Goal: Task Accomplishment & Management: Complete application form

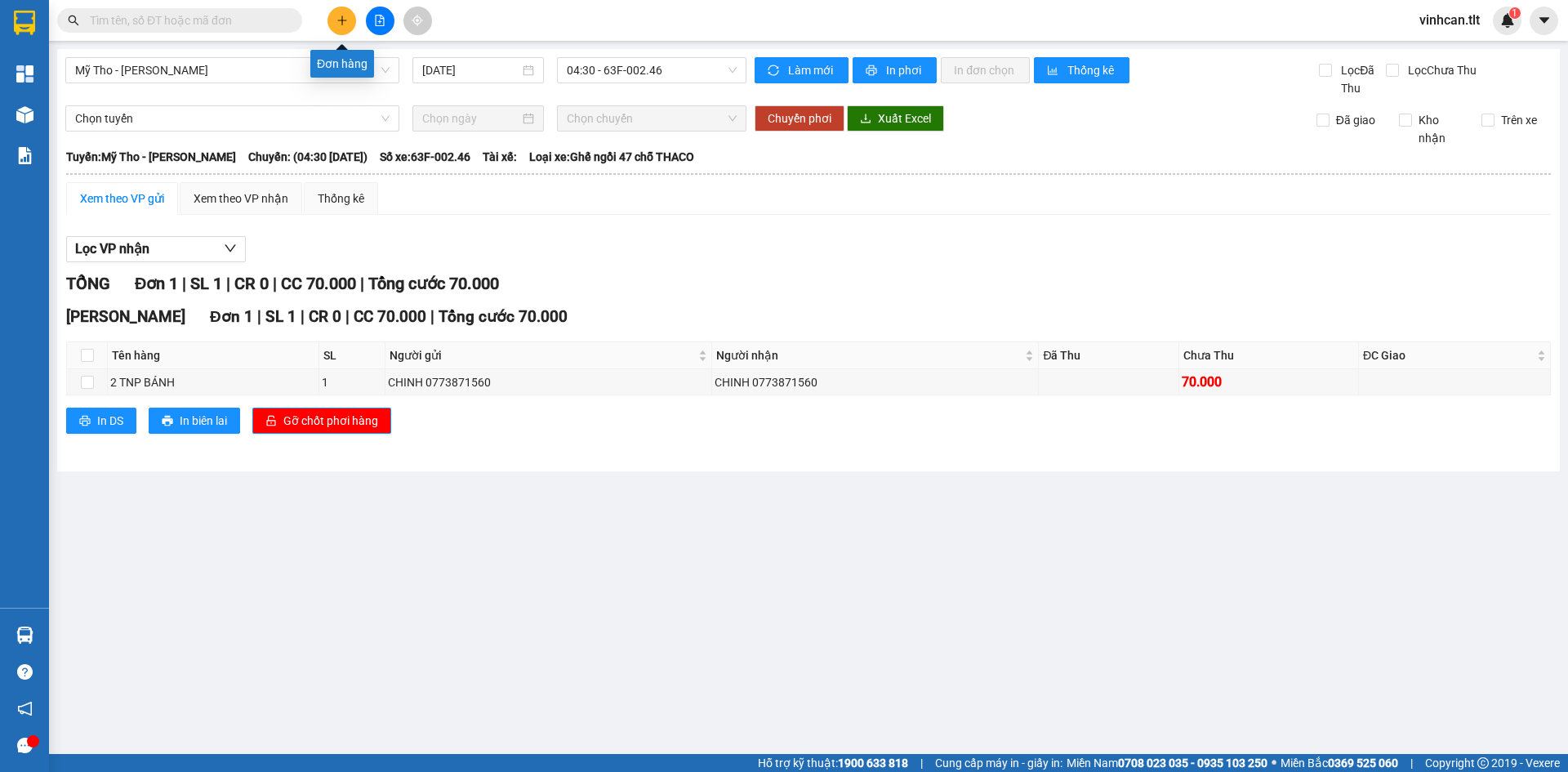
click at [345, 18] on icon "plus" at bounding box center [342, 20] width 12 height 12
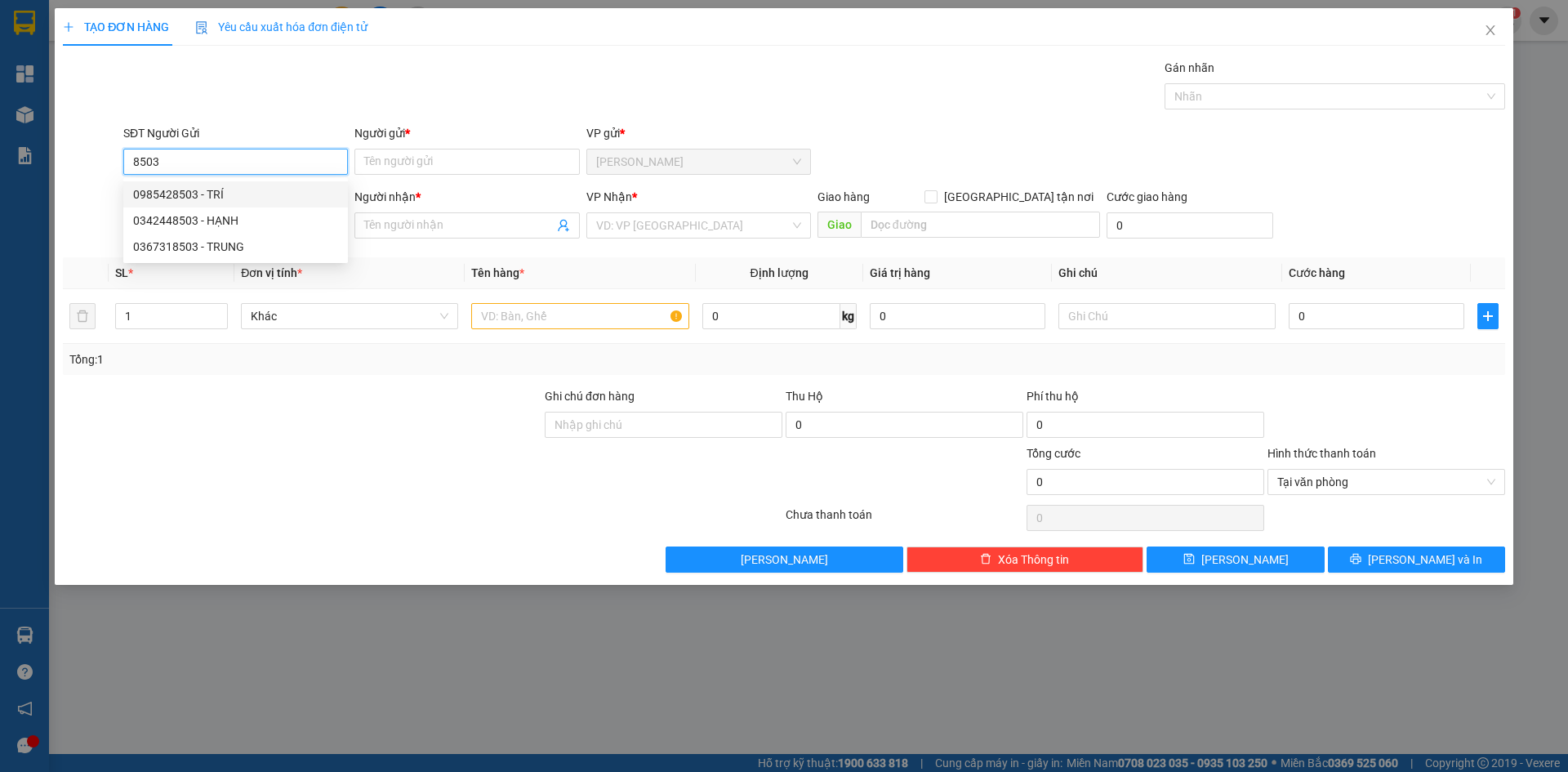
click at [181, 193] on div "0985428503 - TRÍ" at bounding box center [236, 194] width 205 height 18
type input "0985428503"
type input "TRÍ"
type input "0985428503"
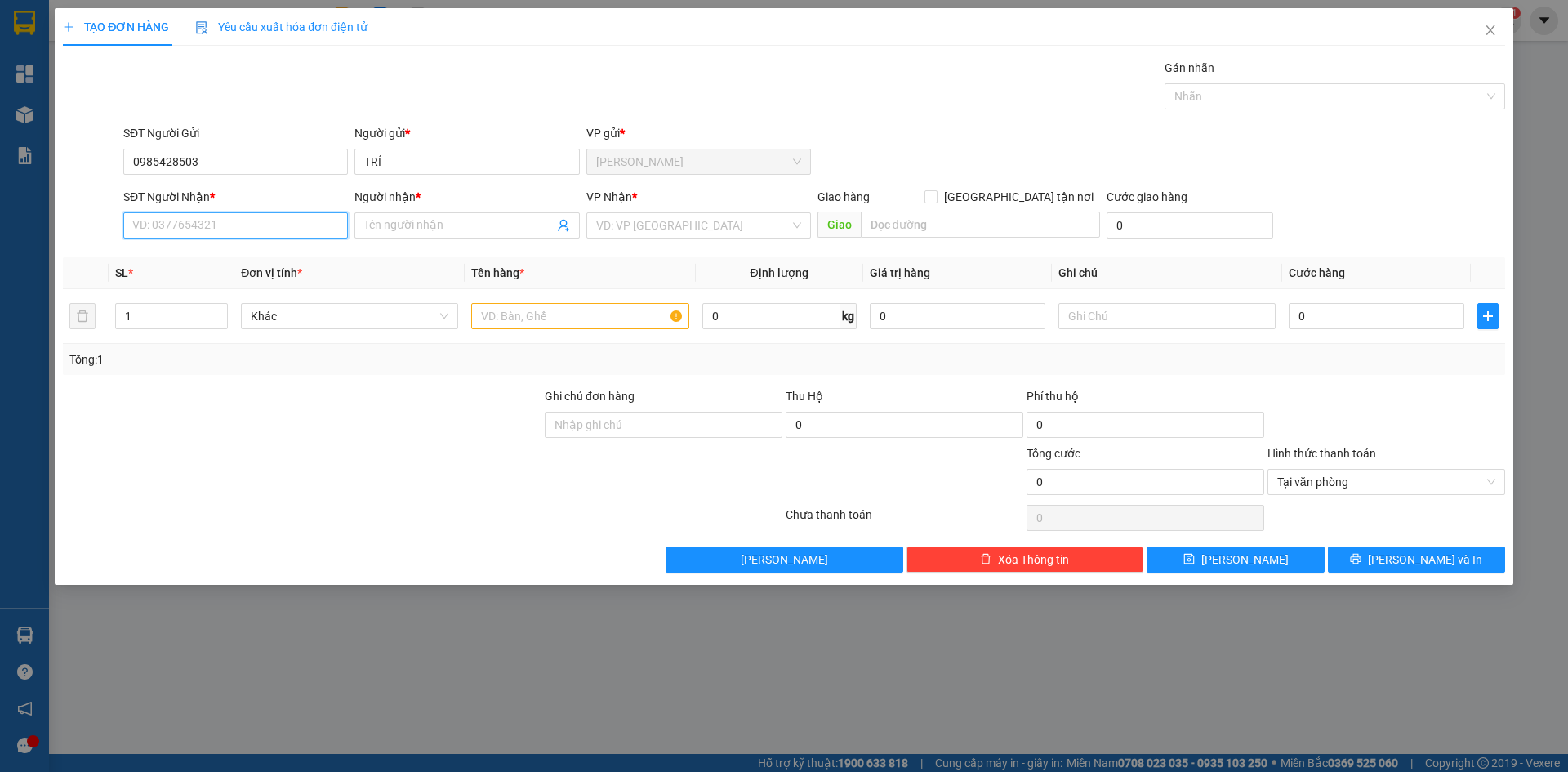
click at [194, 226] on input "SĐT Người Nhận *" at bounding box center [236, 225] width 224 height 26
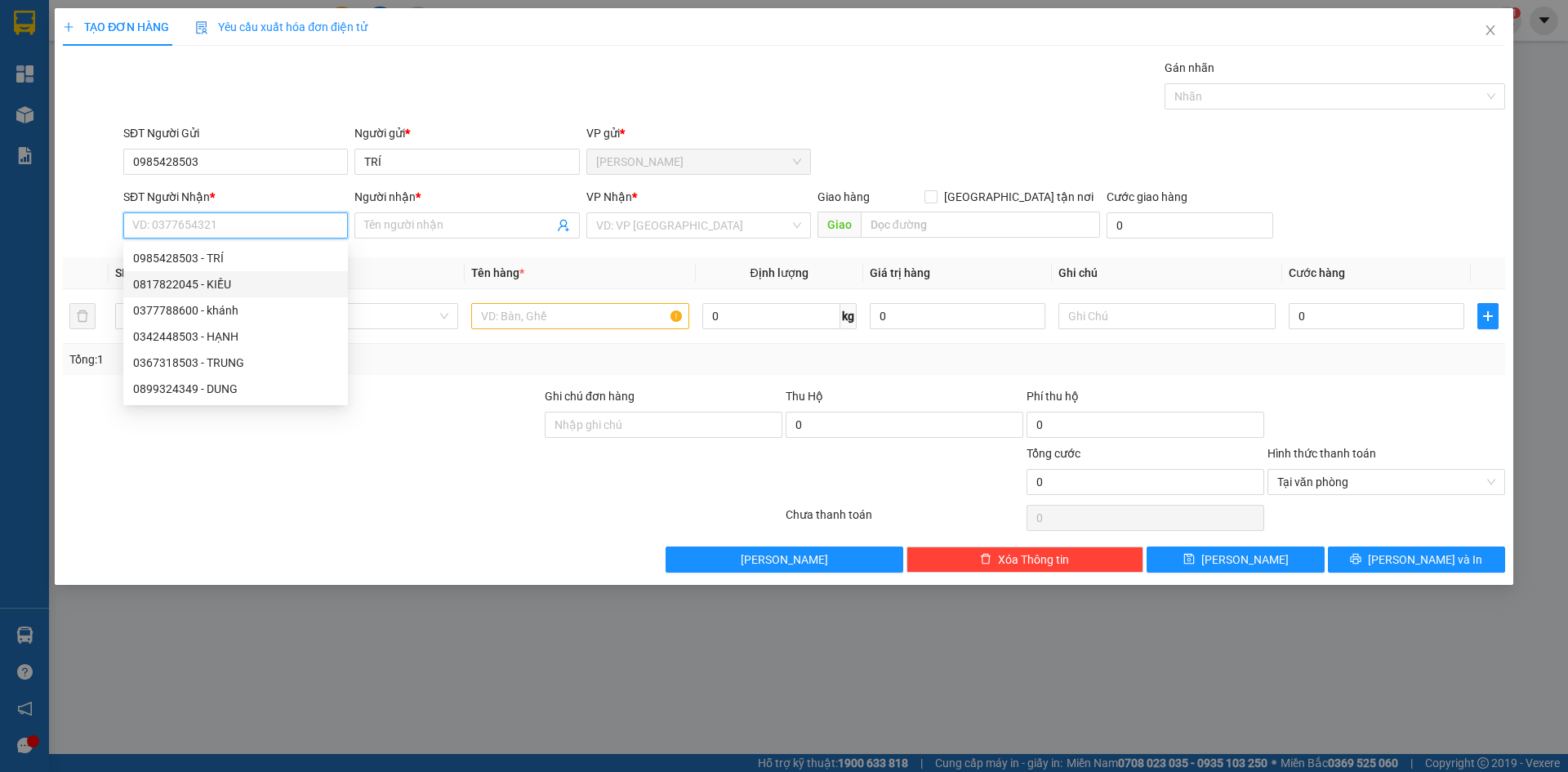
drag, startPoint x: 224, startPoint y: 281, endPoint x: 399, endPoint y: 245, distance: 178.7
click at [230, 279] on div "0817822045 - KIỀU" at bounding box center [236, 284] width 205 height 18
type input "0817822045"
type input "KIỀU"
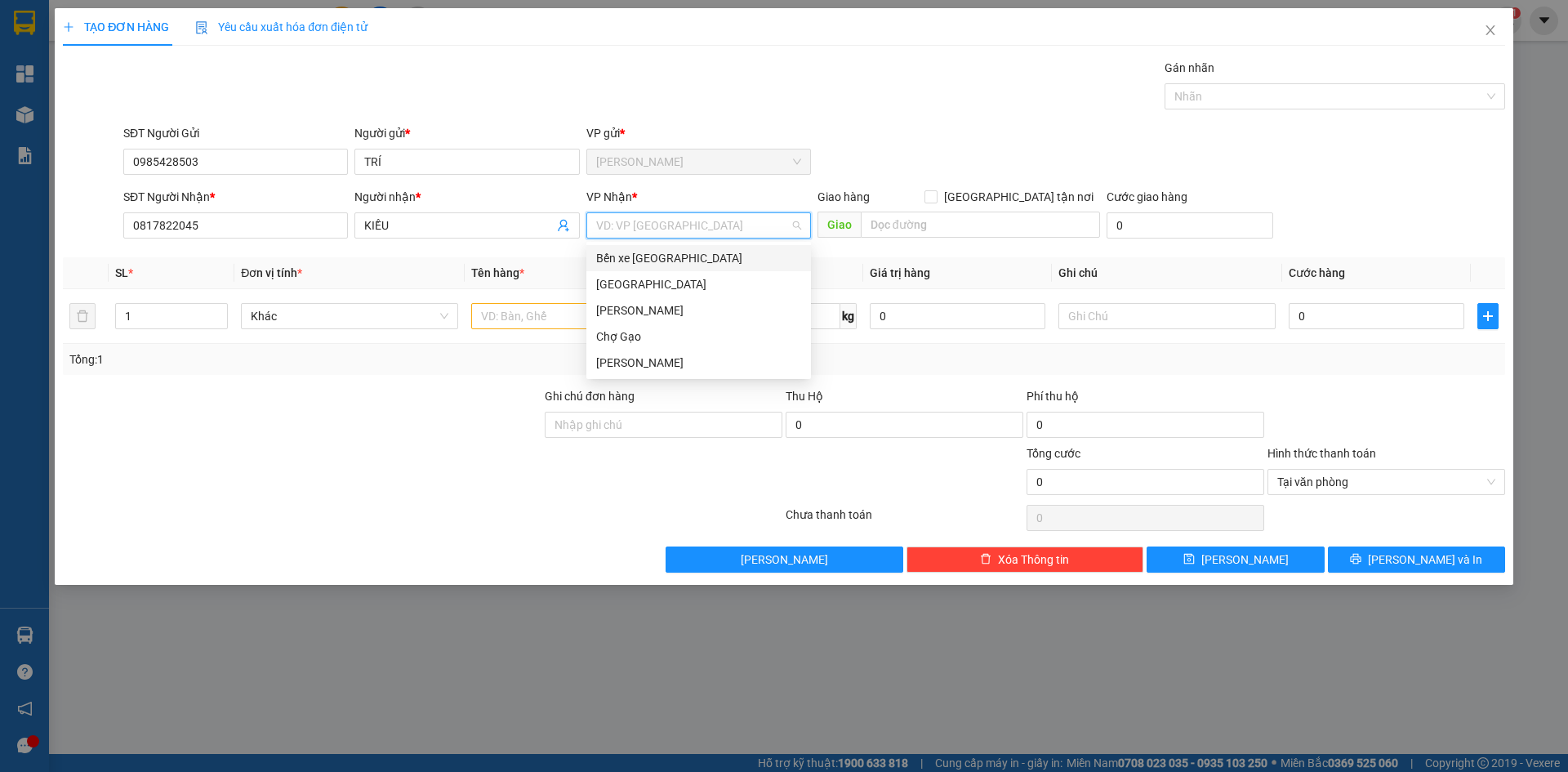
click at [634, 214] on input "search" at bounding box center [693, 225] width 194 height 24
click at [629, 280] on div "[GEOGRAPHIC_DATA]" at bounding box center [699, 284] width 205 height 18
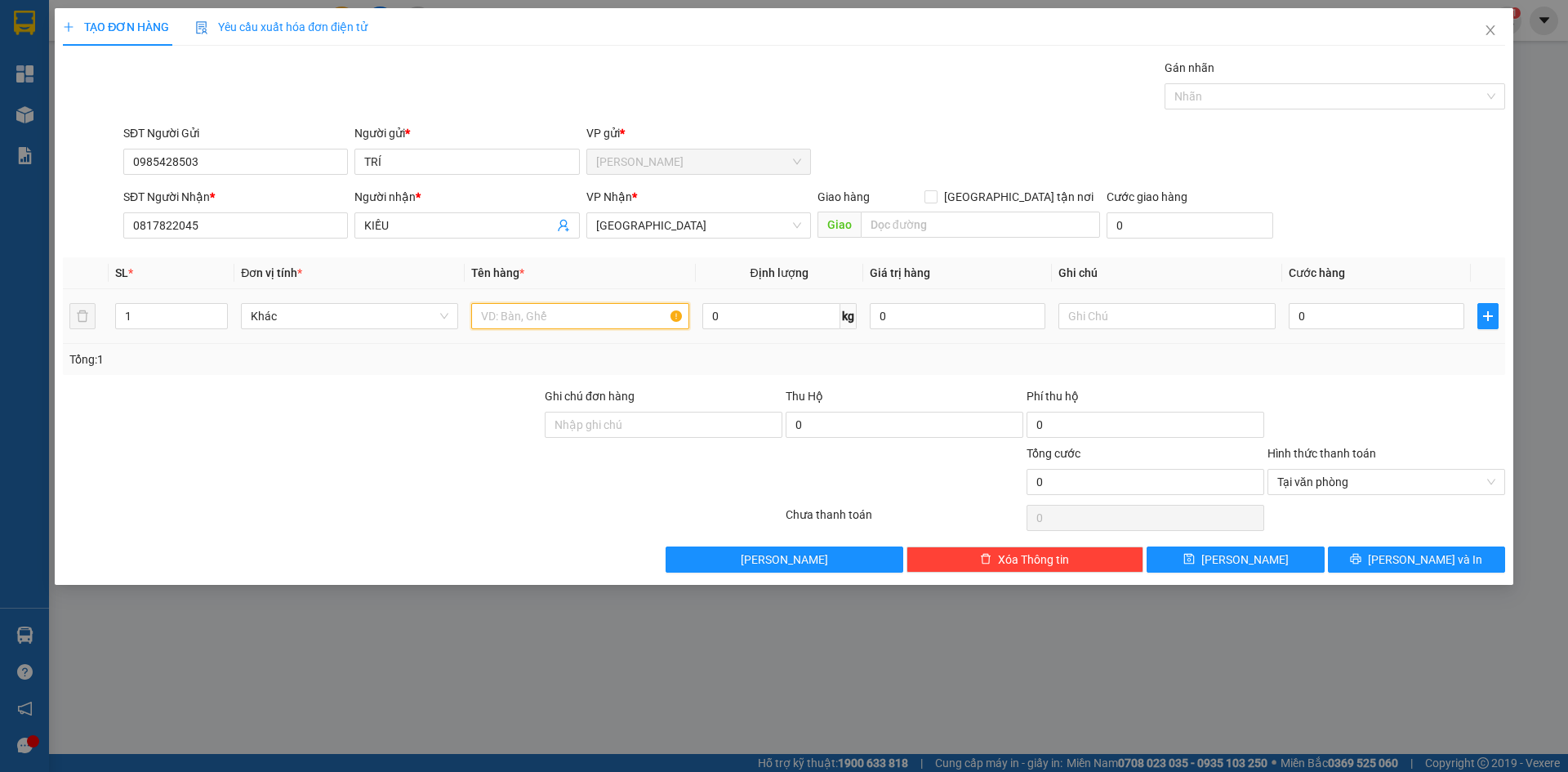
click at [577, 327] on input "text" at bounding box center [580, 316] width 217 height 26
type input "1 TNP"
click at [1392, 326] on input "0" at bounding box center [1376, 316] width 175 height 26
type input "4"
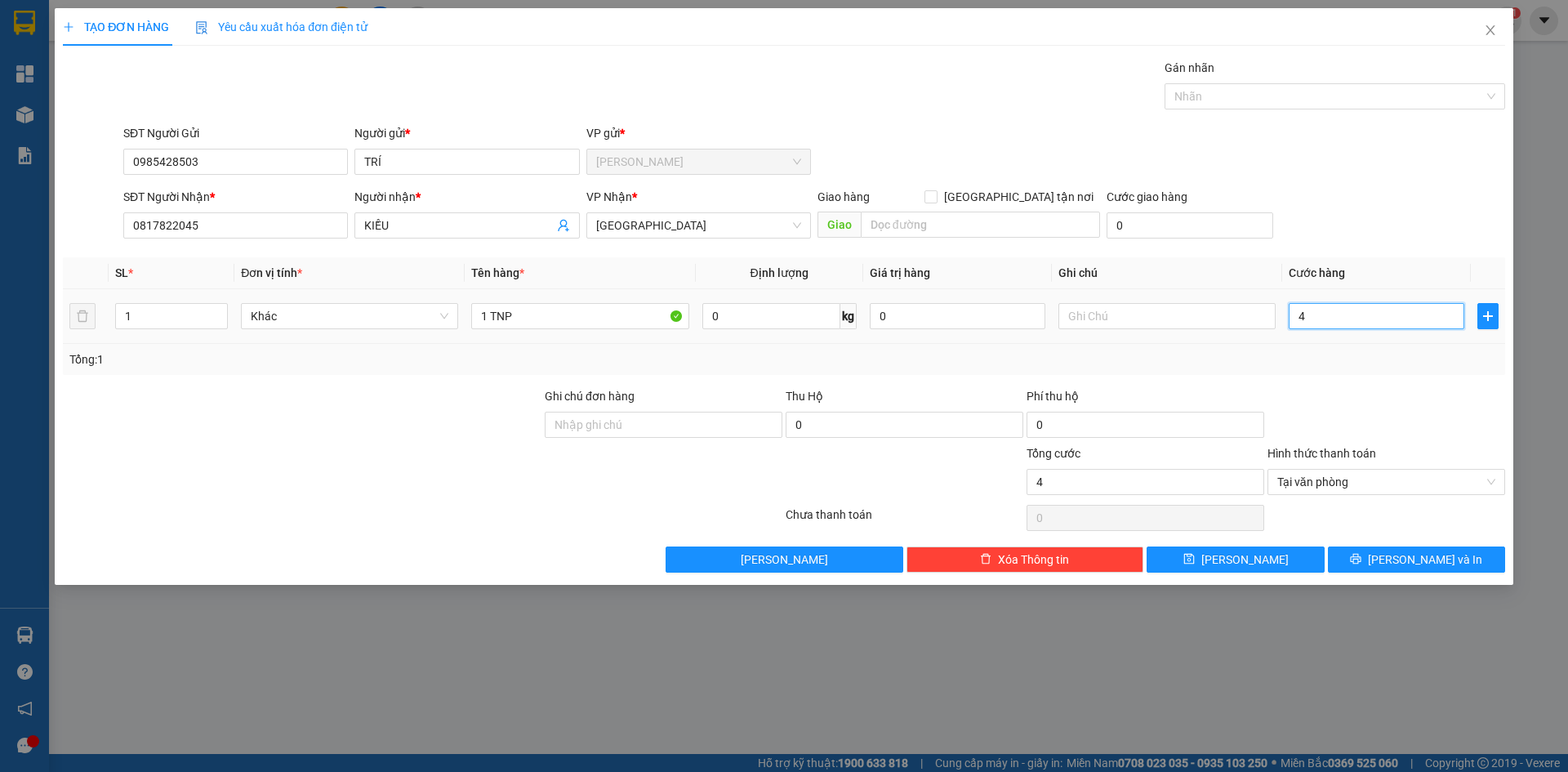
type input "45"
type input "45.000"
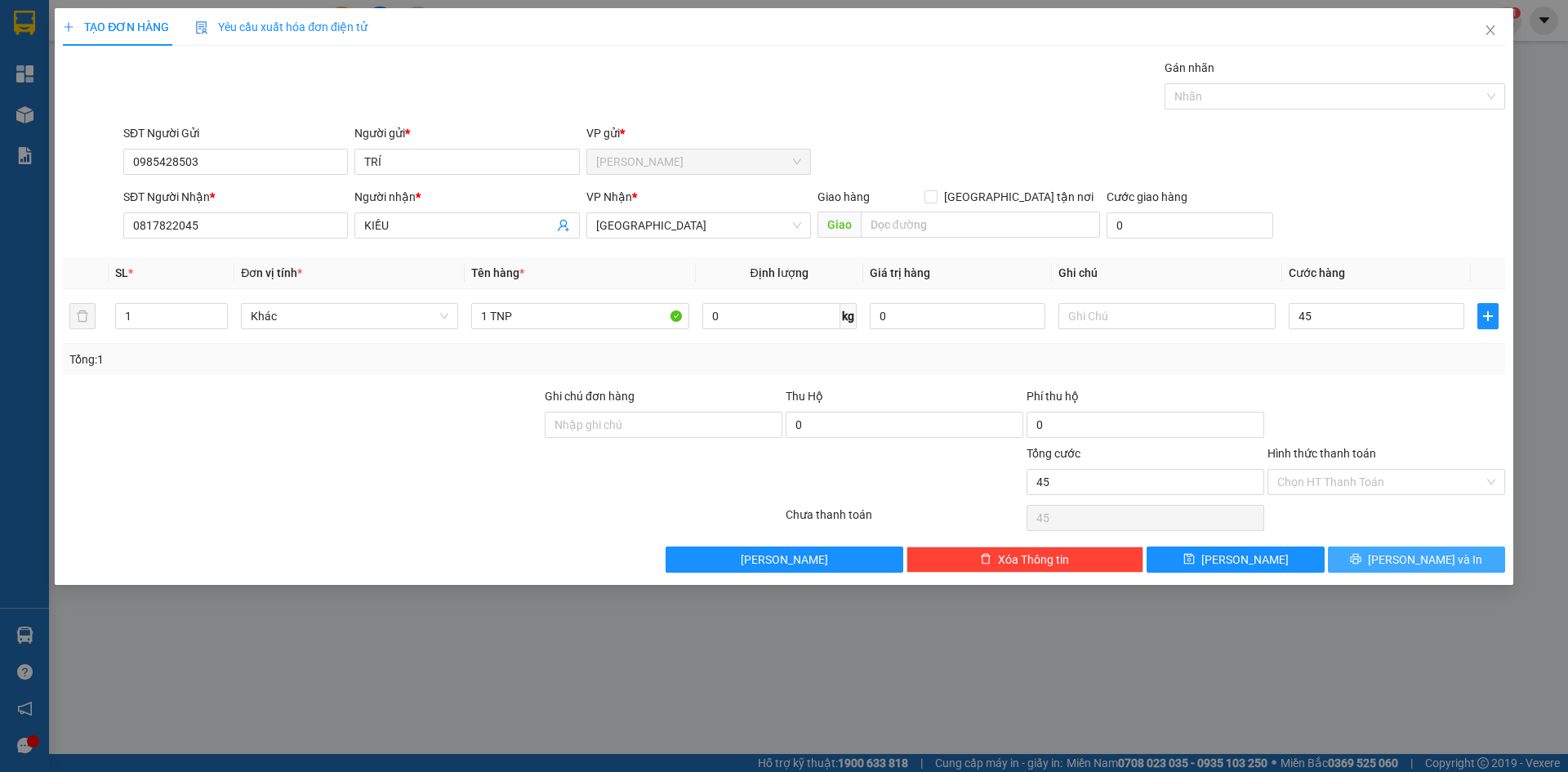
type input "45.000"
click at [1449, 570] on button "[PERSON_NAME] và In" at bounding box center [1417, 560] width 177 height 26
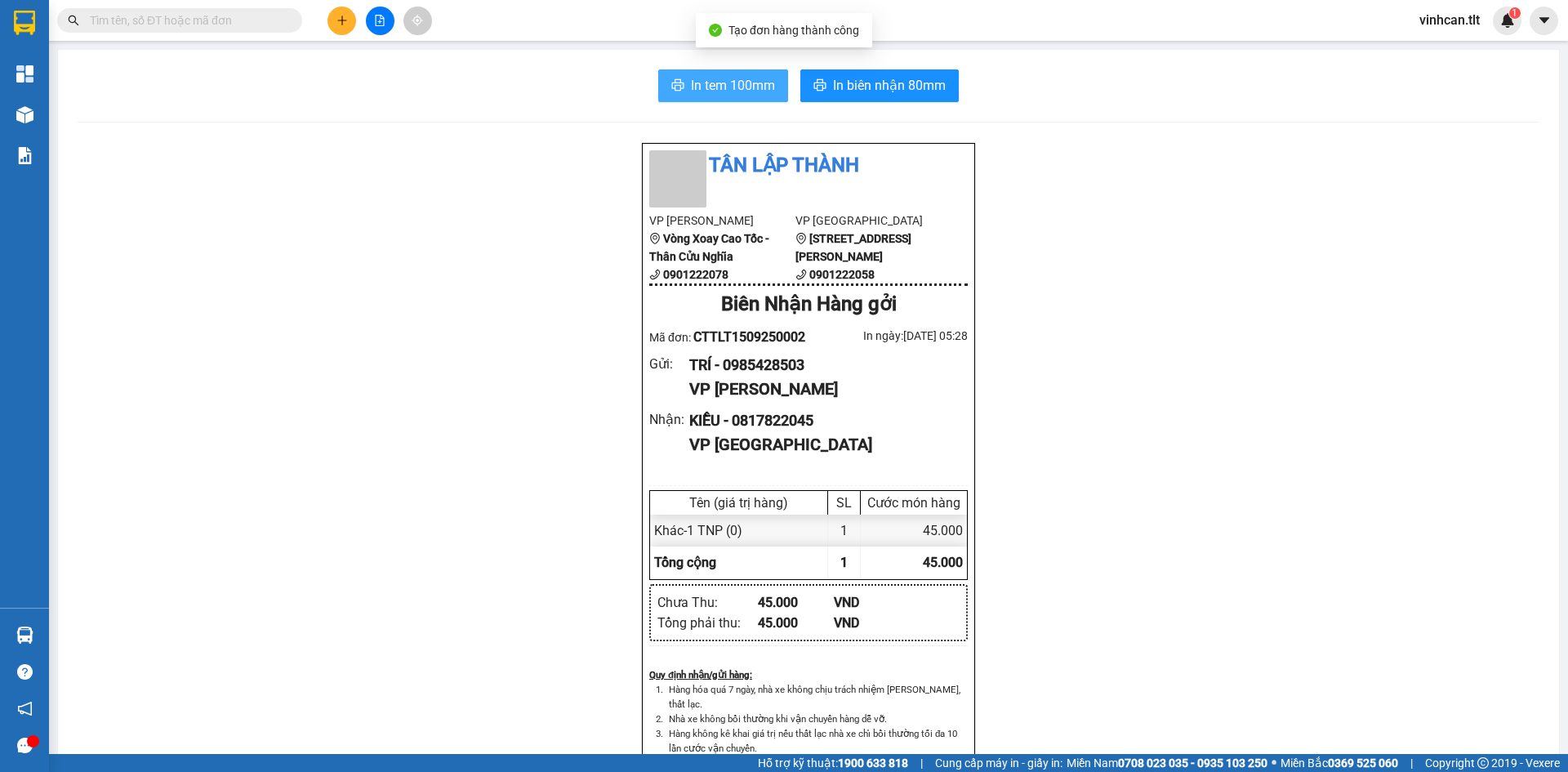
click at [728, 89] on span "In tem 100mm" at bounding box center [733, 85] width 84 height 20
click at [367, 414] on div "Tân Lập Thành VP Cao Tốc Vòng Xoay Cao Tốc - Thân Cửu Nghĩa 0901222078 VP [GEOG…" at bounding box center [809, 747] width 1462 height 1210
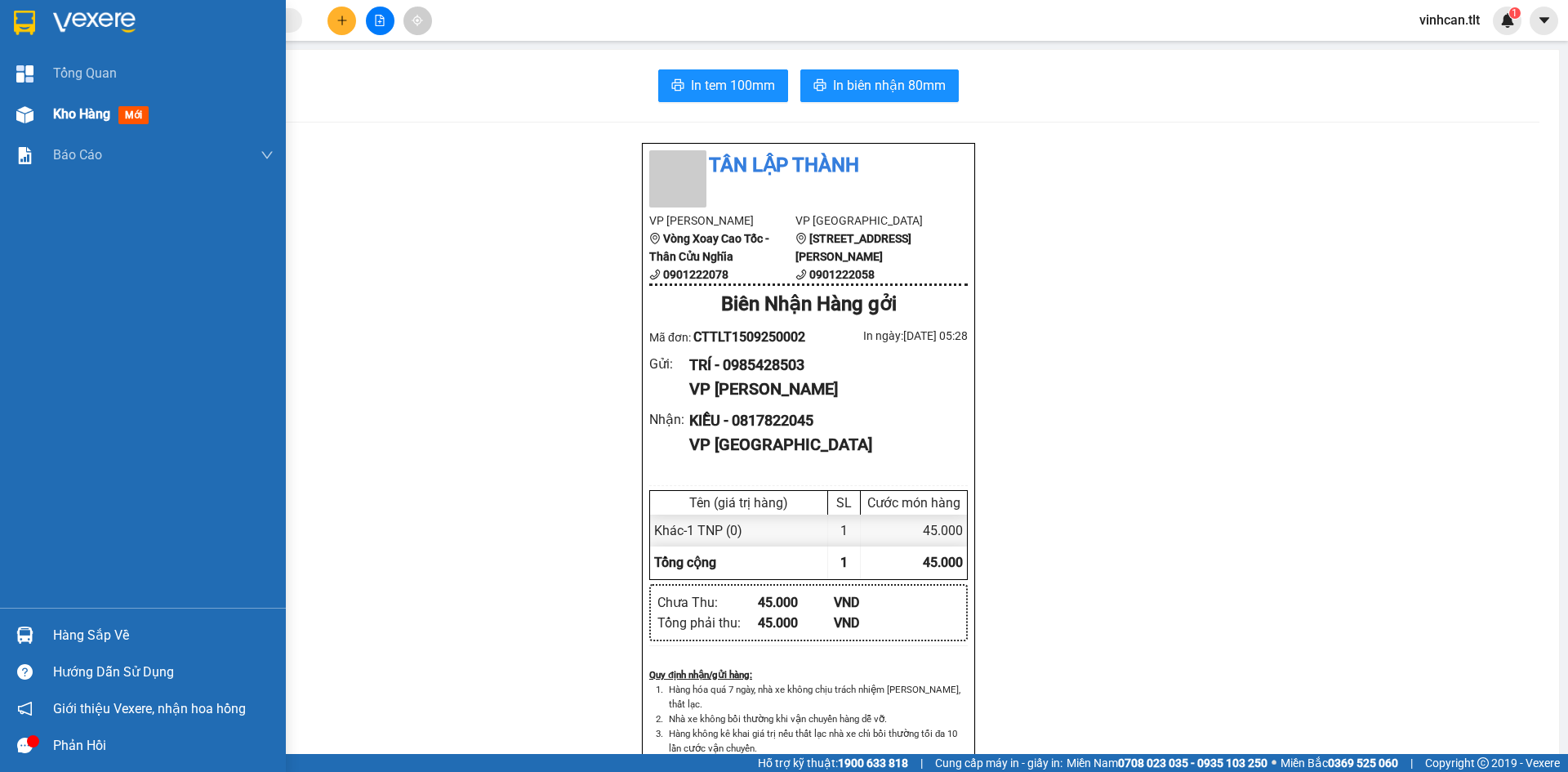
click at [76, 101] on div "Kho hàng mới" at bounding box center [163, 114] width 220 height 41
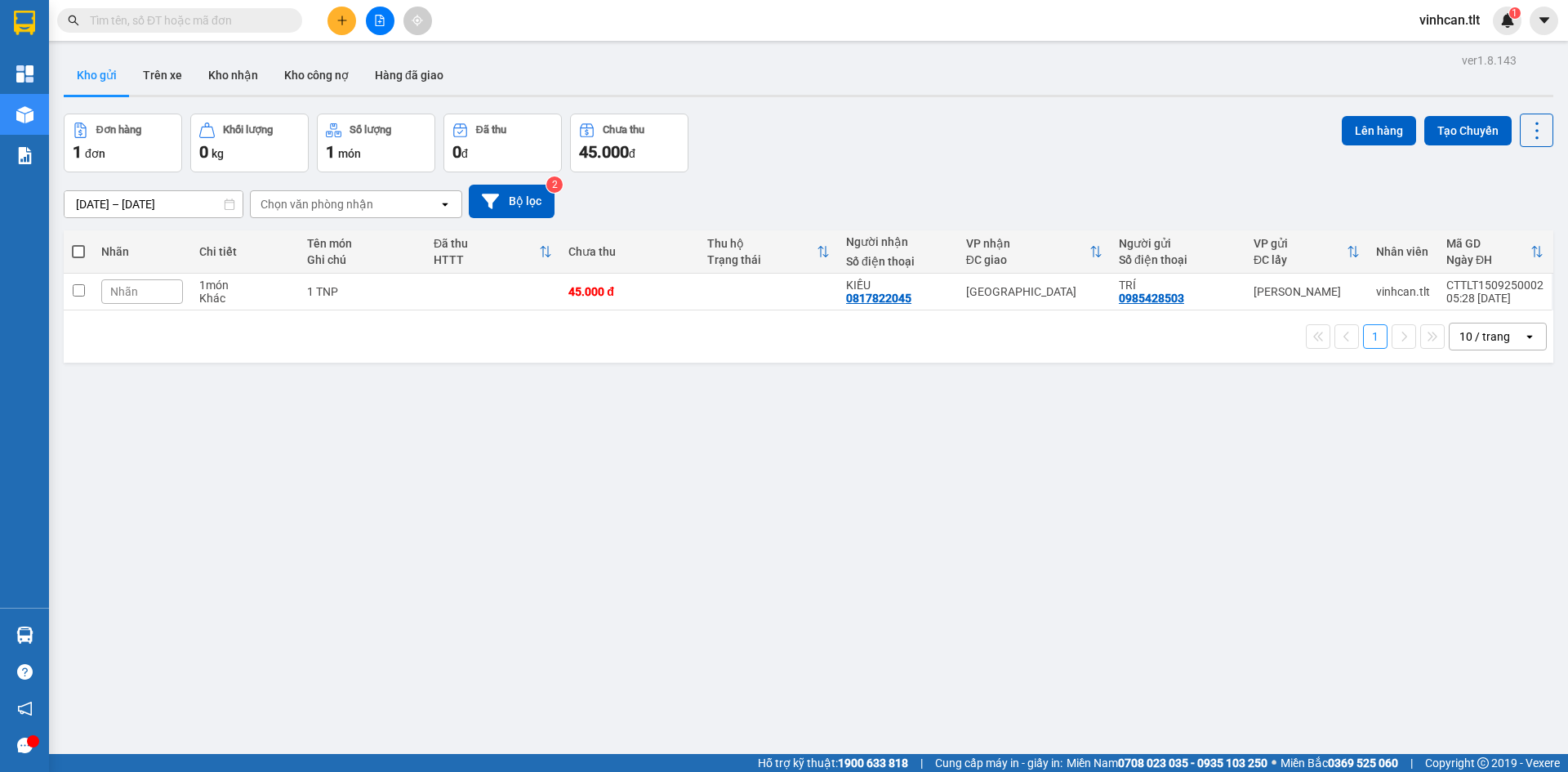
click at [458, 424] on div "ver 1.8.143 Kho gửi Trên xe Kho nhận Kho công nợ Hàng đã giao Đơn hàng 1 đơn Kh…" at bounding box center [809, 435] width 1503 height 772
click at [77, 254] on span at bounding box center [78, 251] width 13 height 13
click at [78, 244] on input "checkbox" at bounding box center [78, 244] width 0 height 0
checkbox input "true"
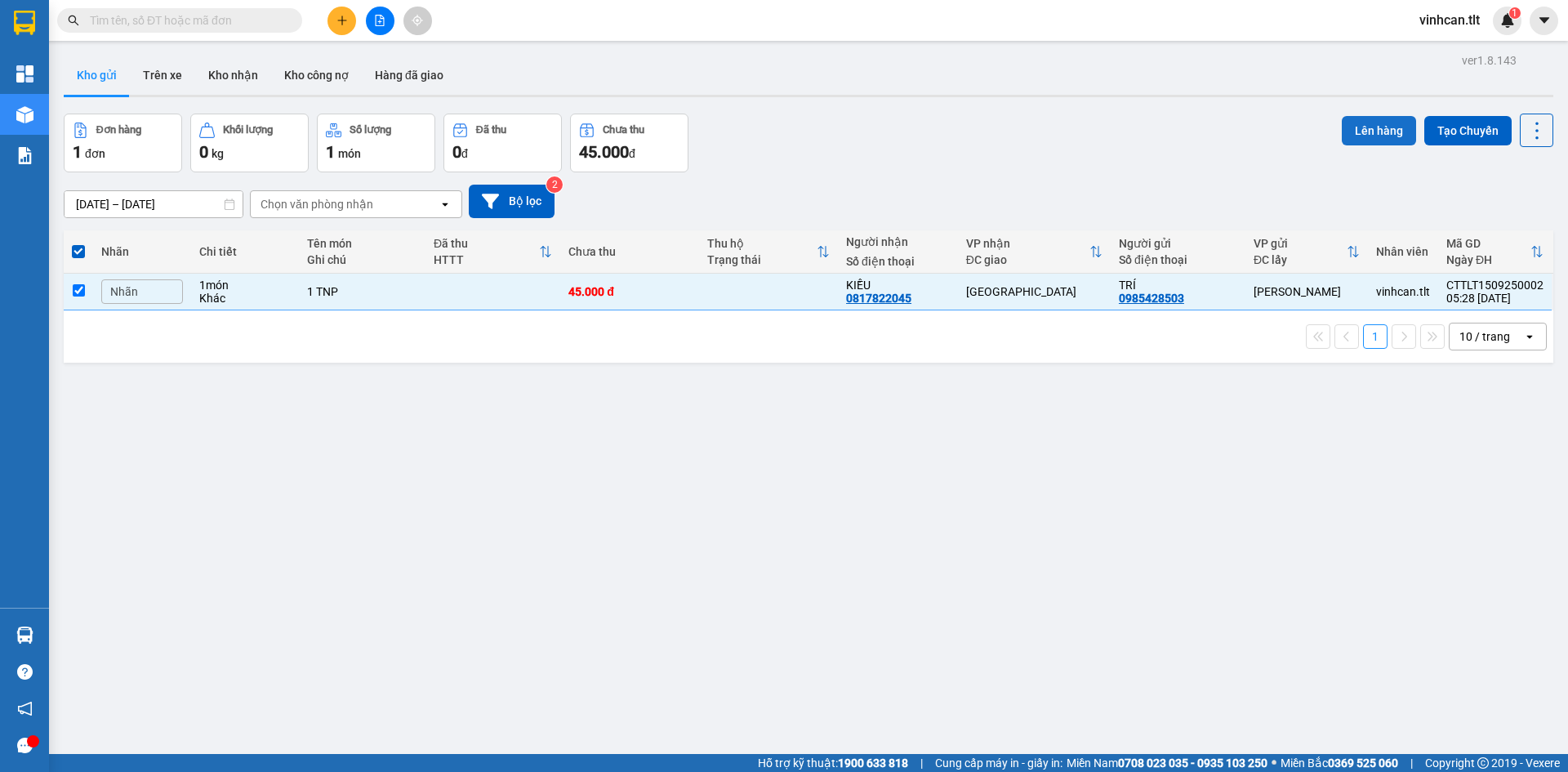
click at [1358, 131] on button "Lên hàng" at bounding box center [1379, 131] width 74 height 29
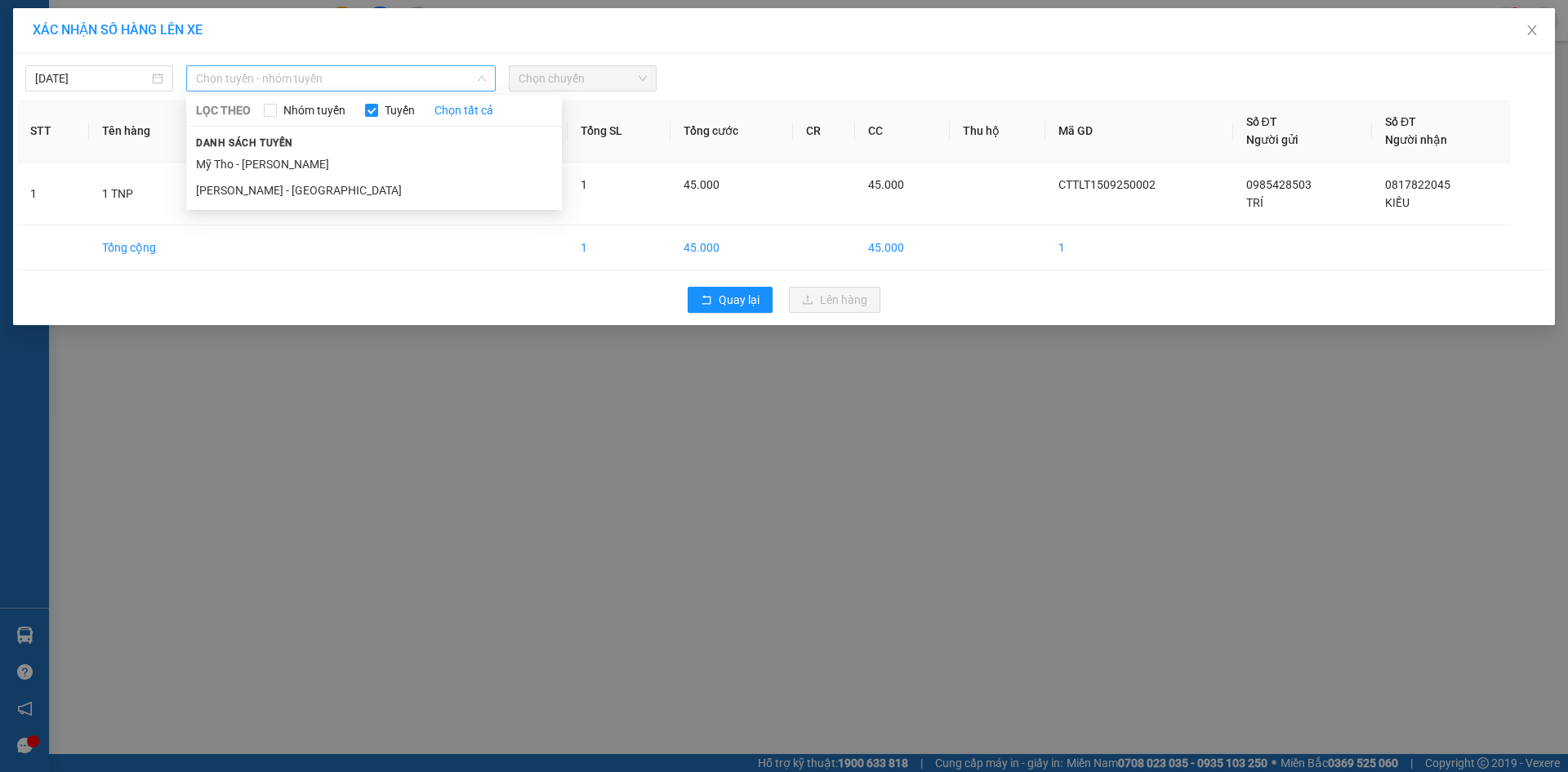
click at [373, 78] on span "Chọn tuyến - nhóm tuyến" at bounding box center [340, 78] width 289 height 24
click at [275, 166] on li "Mỹ Tho - [PERSON_NAME]" at bounding box center [373, 164] width 375 height 26
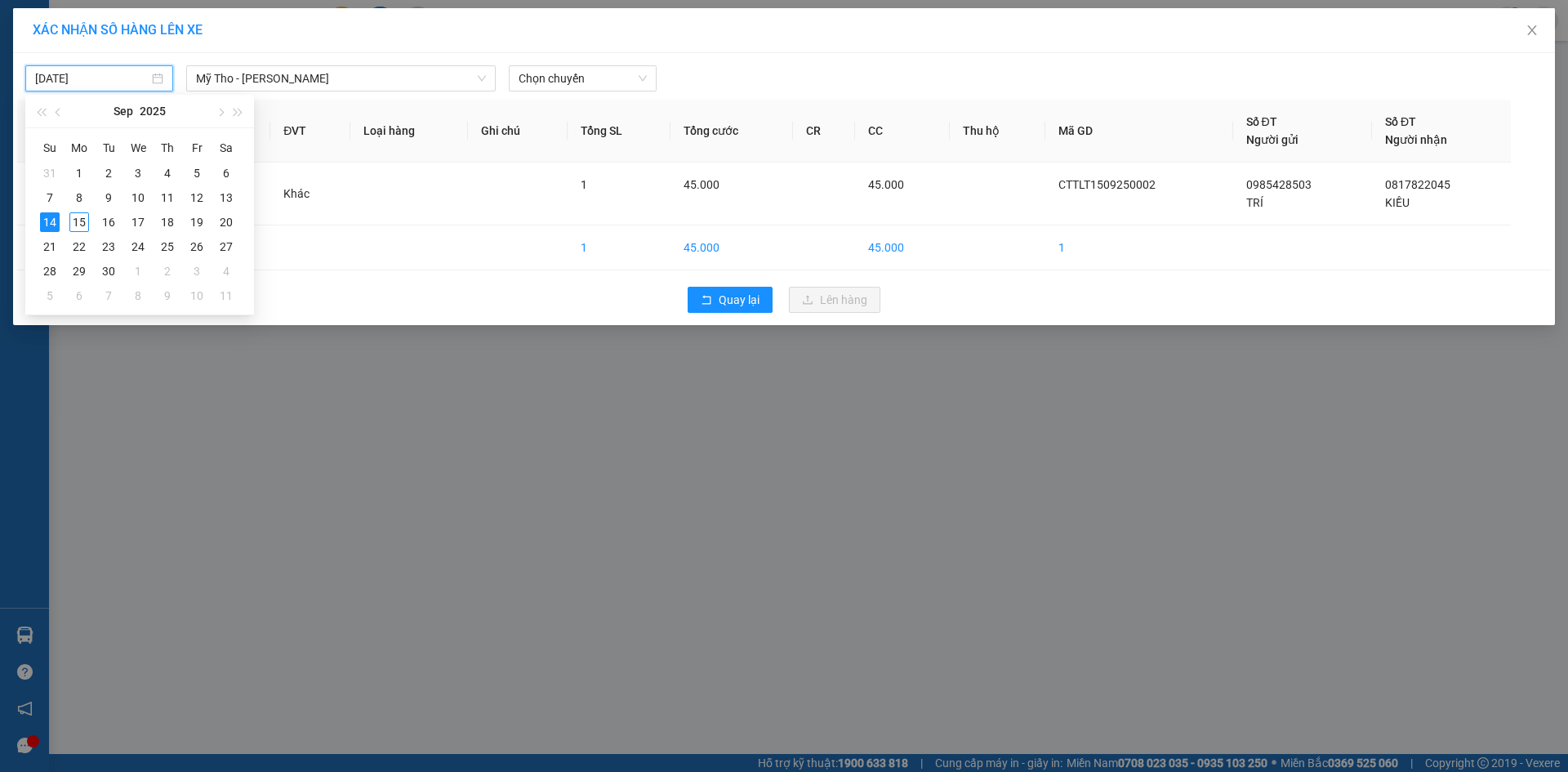
click at [86, 80] on input "[DATE]" at bounding box center [92, 78] width 113 height 18
click at [77, 224] on div "15" at bounding box center [79, 222] width 19 height 19
type input "[DATE]"
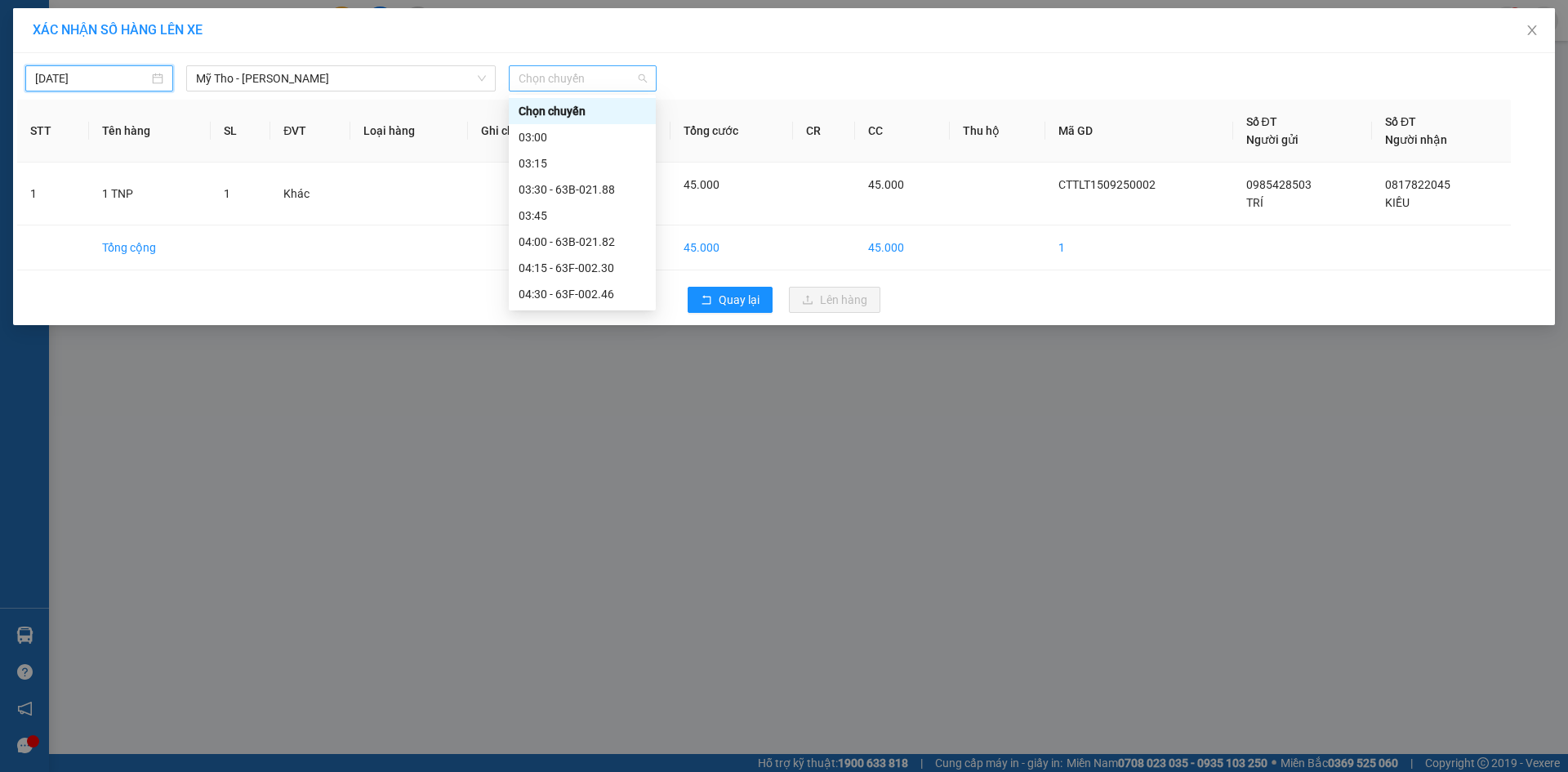
click at [584, 70] on span "Chọn chuyến" at bounding box center [583, 78] width 129 height 24
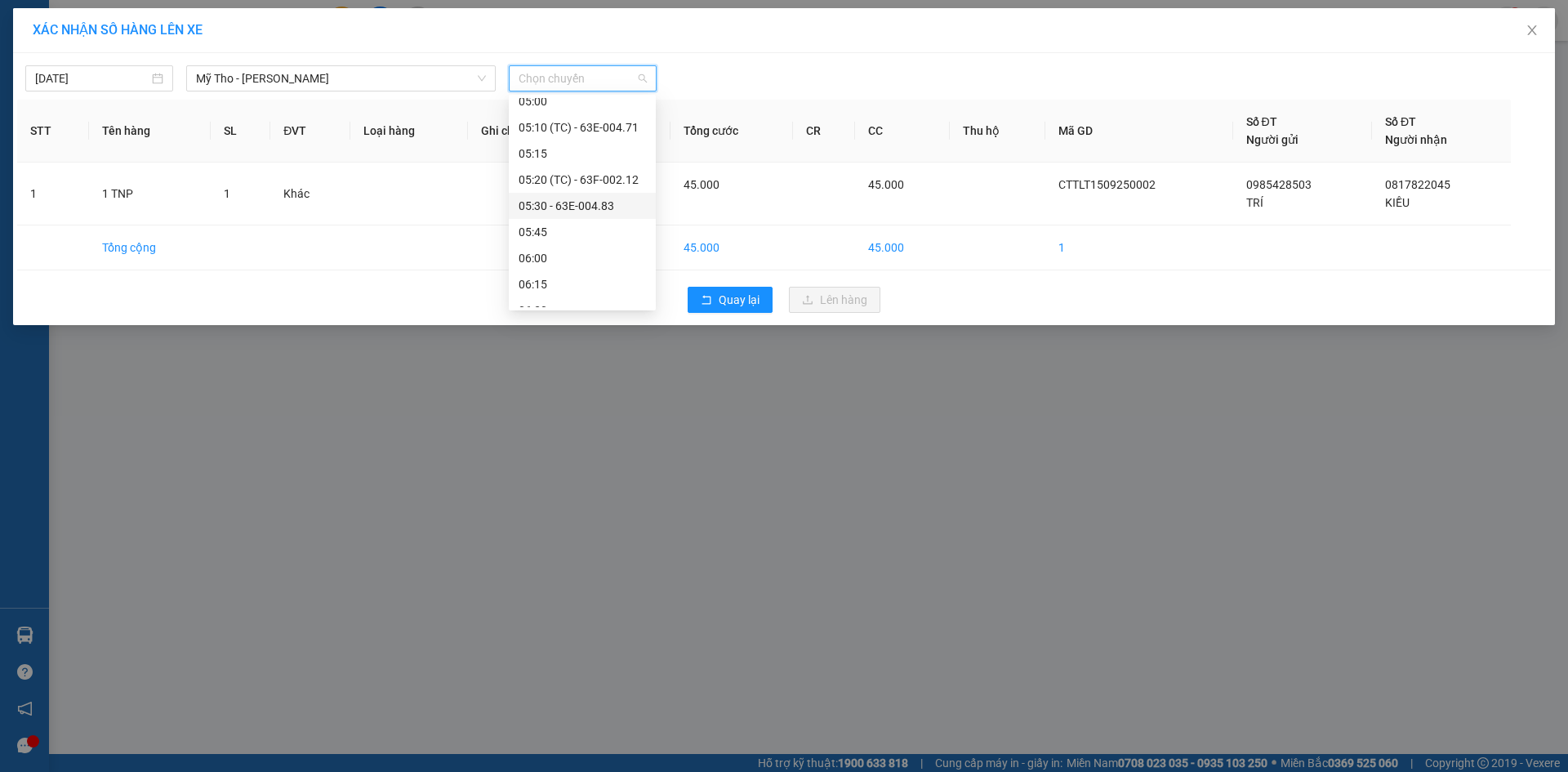
click at [585, 202] on div "05:30 - 63E-004.83" at bounding box center [582, 206] width 128 height 18
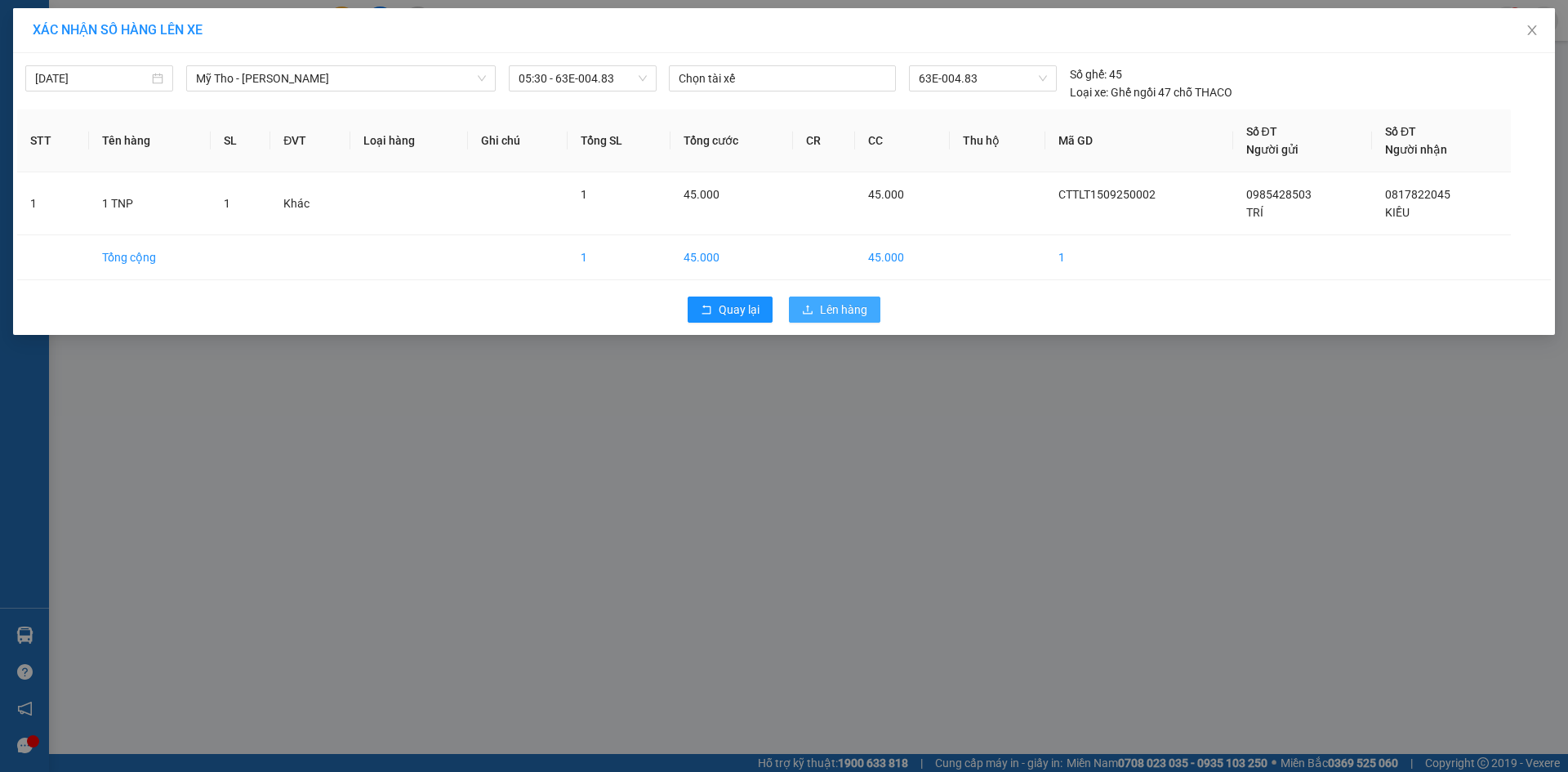
click at [833, 314] on span "Lên hàng" at bounding box center [843, 309] width 48 height 18
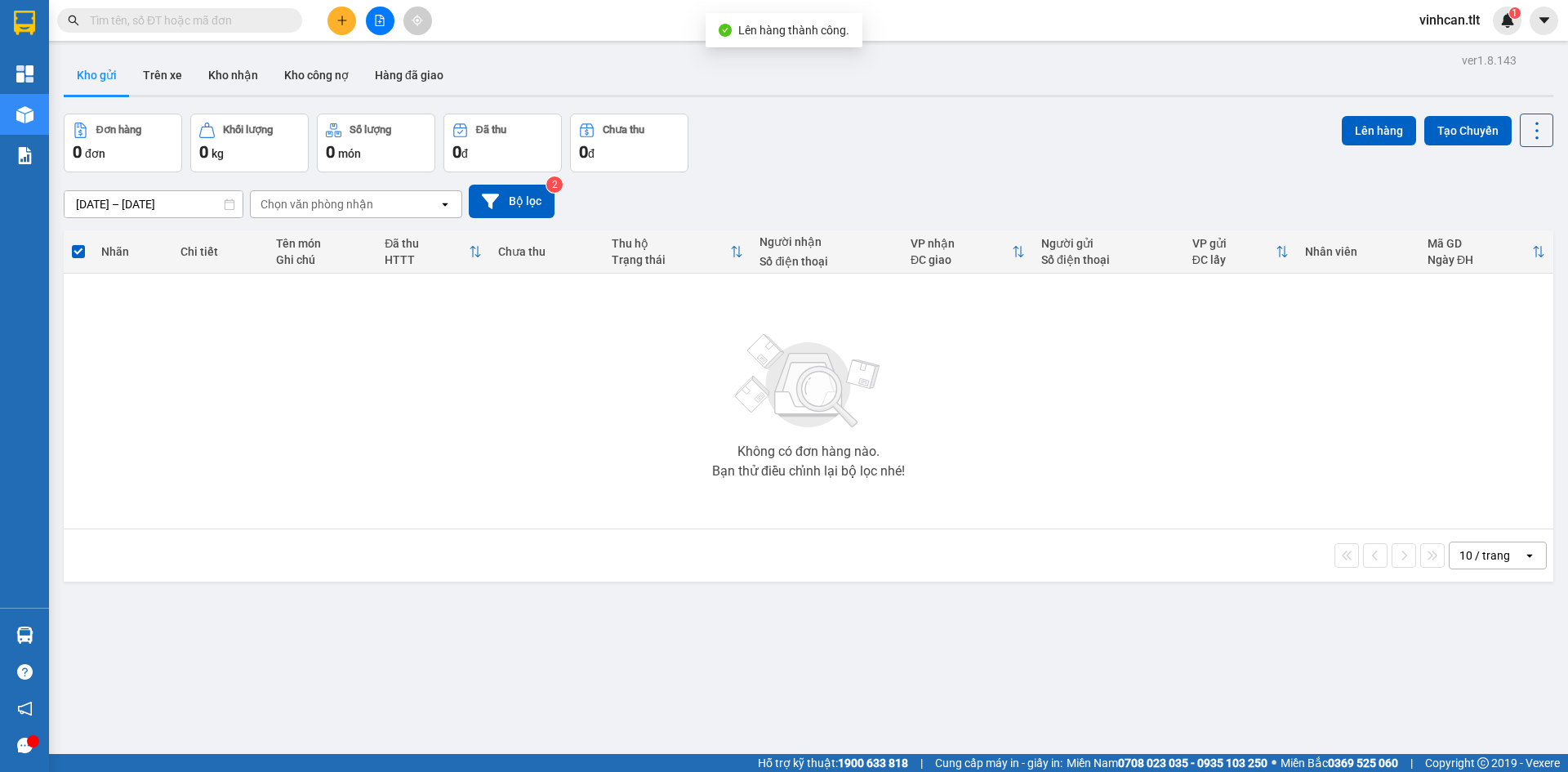
click at [822, 379] on img at bounding box center [809, 381] width 164 height 114
click at [381, 23] on icon "file-add" at bounding box center [380, 20] width 12 height 12
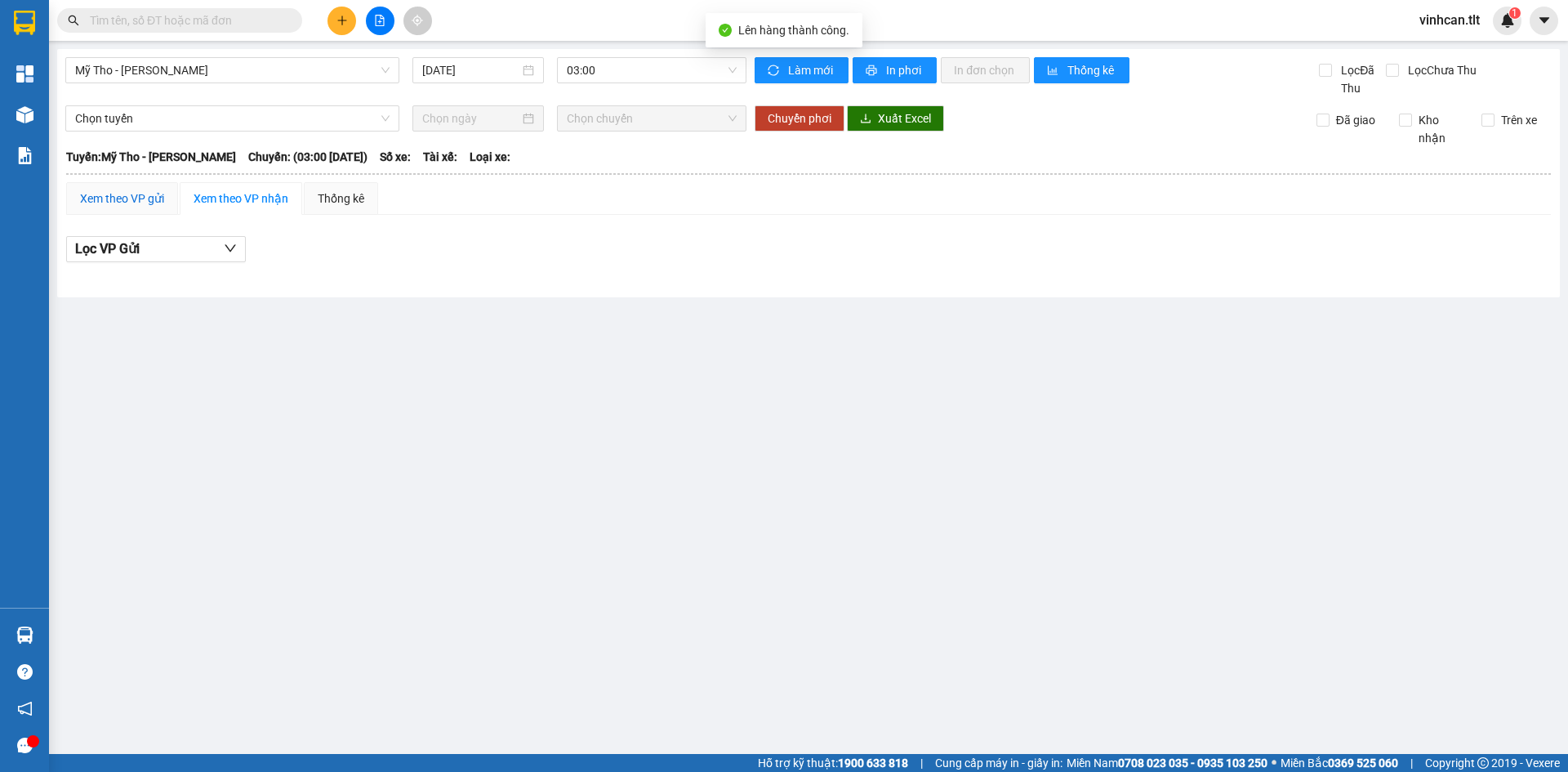
click at [126, 205] on div "Xem theo VP gửi" at bounding box center [122, 198] width 84 height 18
click at [600, 80] on span "03:00" at bounding box center [652, 69] width 170 height 24
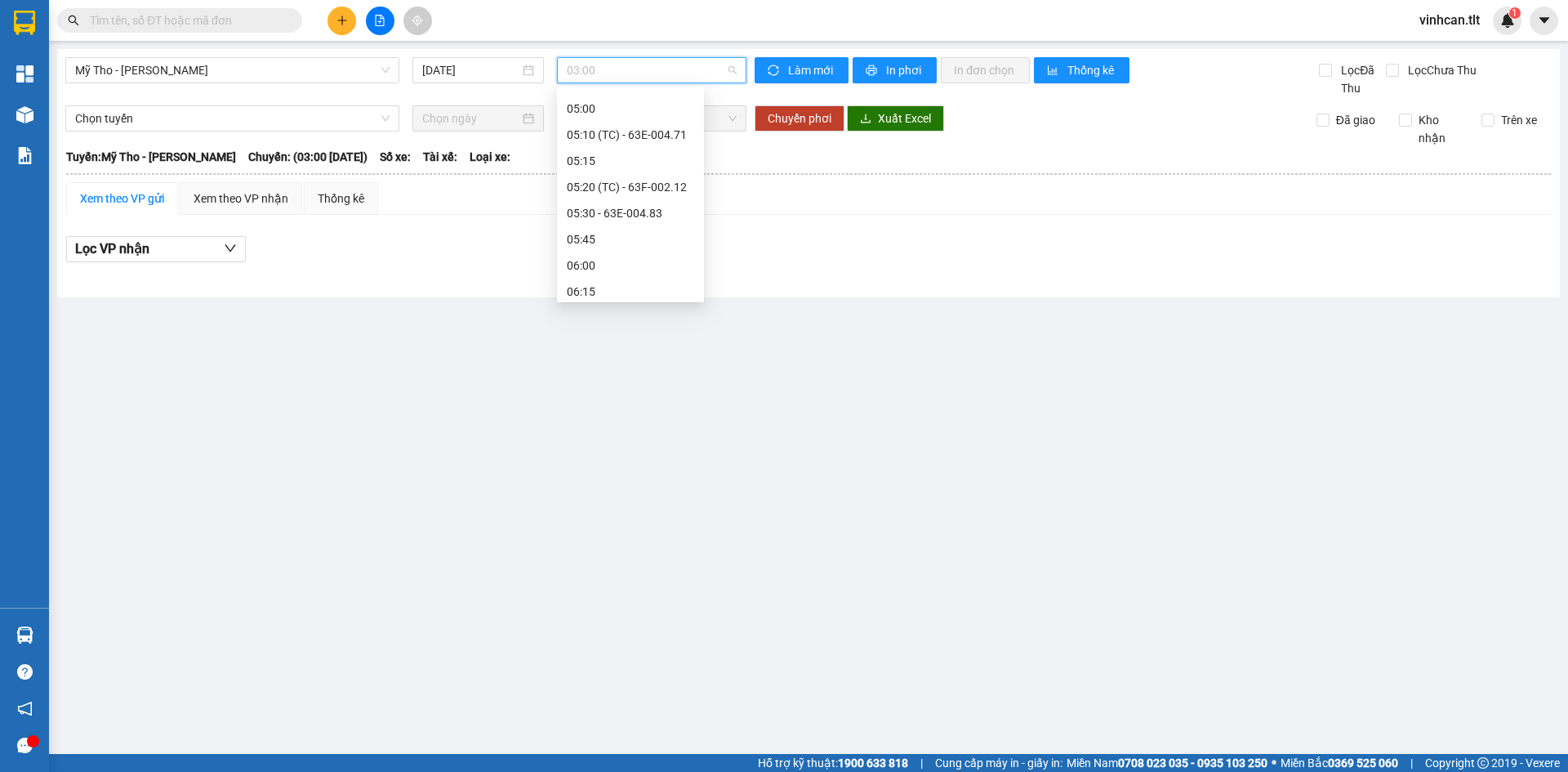
scroll to position [245, 0]
click at [617, 204] on div "05:30 - 63E-004.83" at bounding box center [631, 198] width 128 height 18
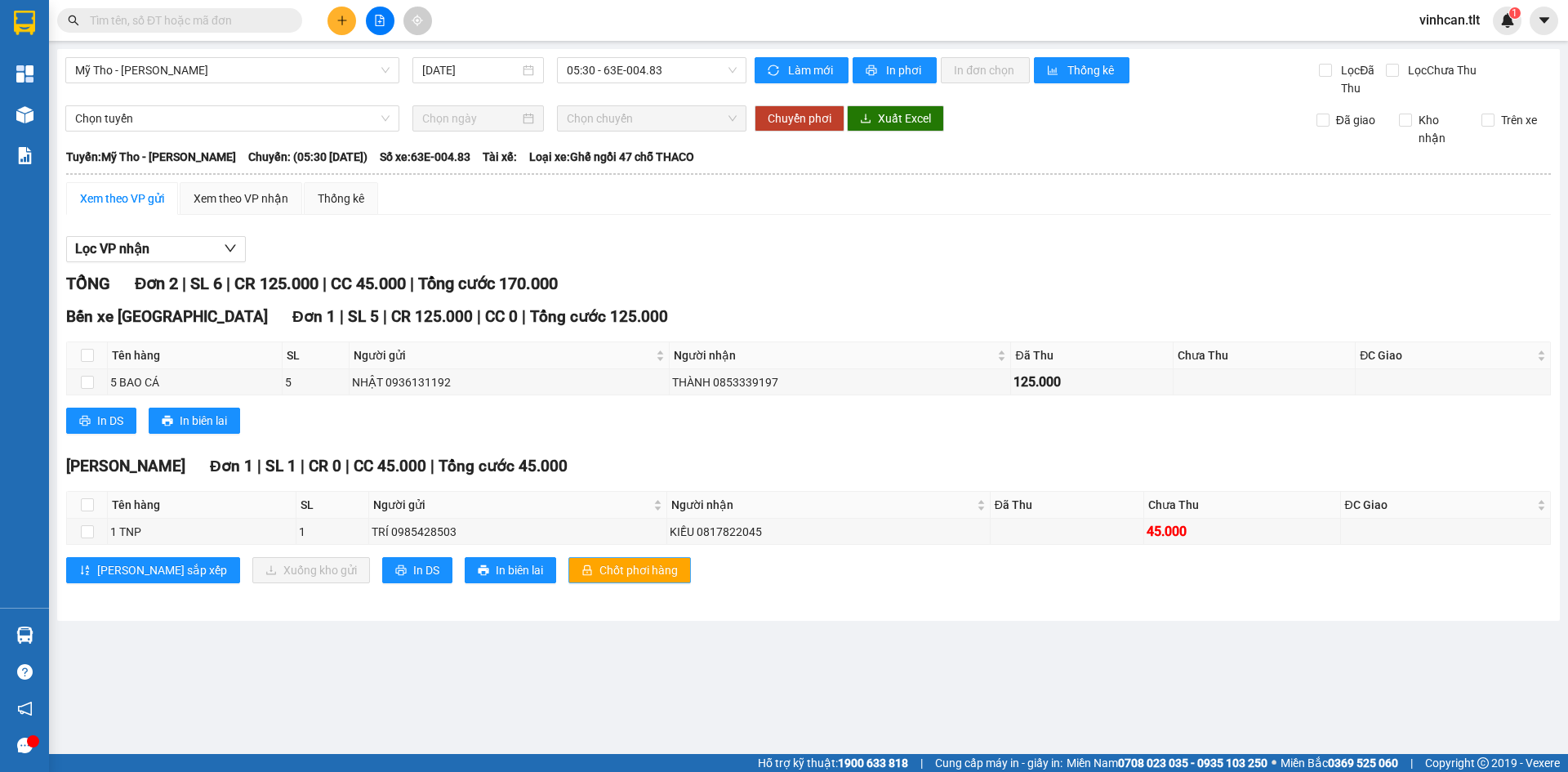
click at [599, 567] on span "Chốt phơi hàng" at bounding box center [638, 570] width 78 height 18
click at [597, 451] on div "TỔNG Đơn 2 | SL 6 | CR 125.000 | CC 45.000 | Tổng cước 170.000 Bến xe [GEOGRAPH…" at bounding box center [809, 437] width 1485 height 332
click at [343, 17] on icon "plus" at bounding box center [342, 20] width 12 height 12
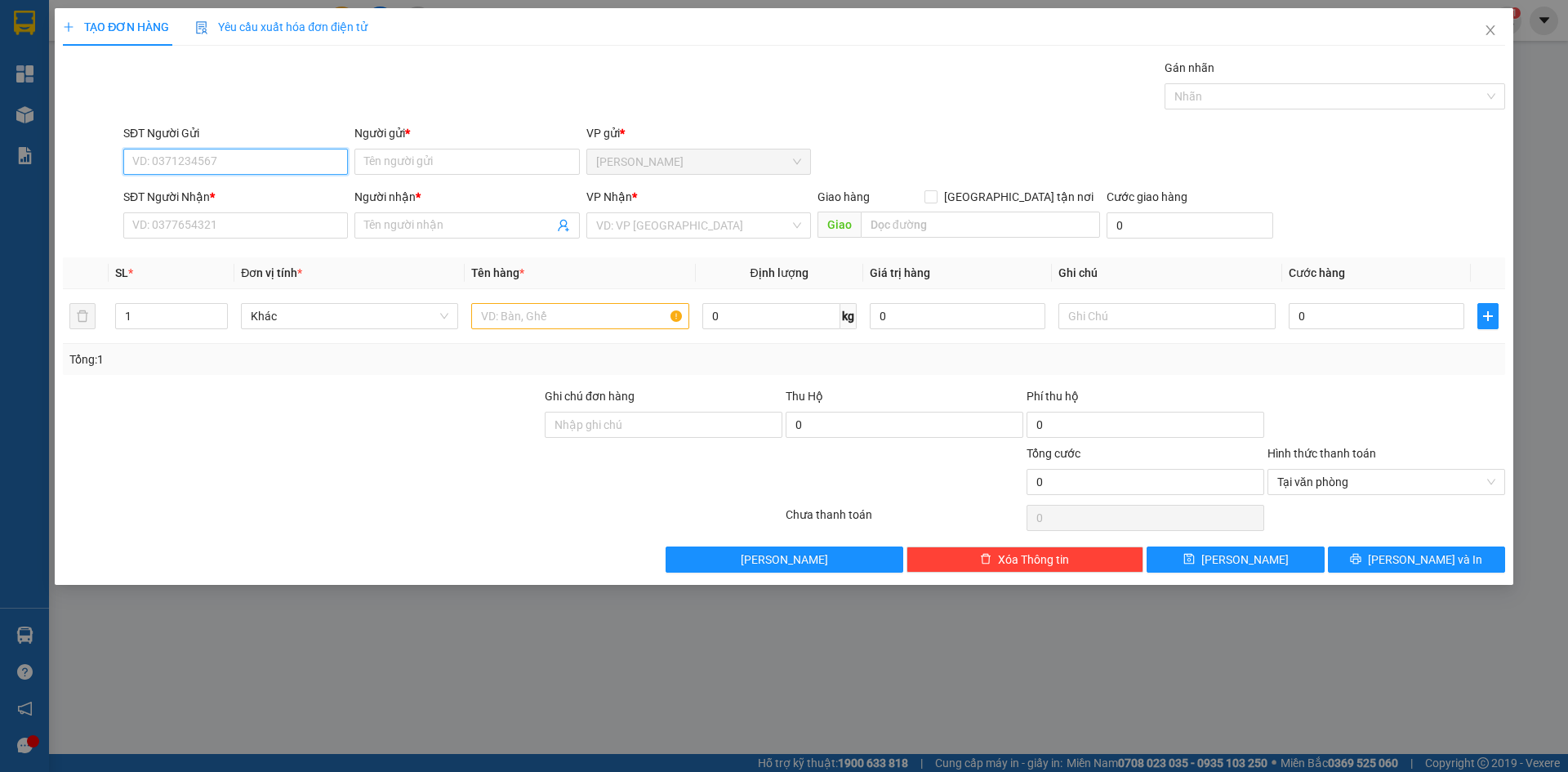
click at [240, 164] on input "SĐT Người Gửi" at bounding box center [236, 162] width 224 height 26
click at [197, 193] on div "0933598935 - HẢI" at bounding box center [236, 194] width 205 height 18
type input "0933598935"
type input "HẢI"
type input "0933598935"
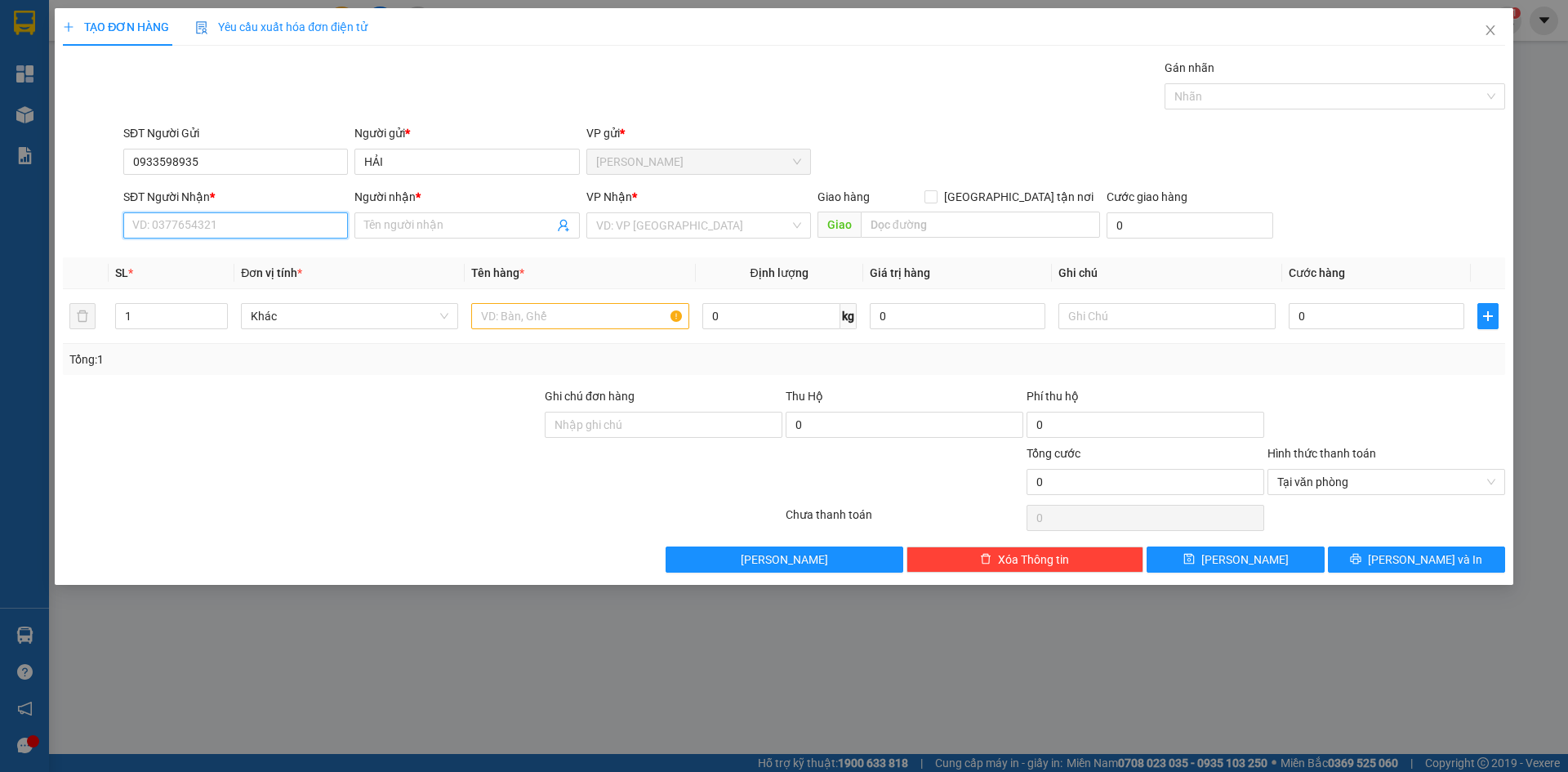
click at [180, 230] on input "SĐT Người Nhận *" at bounding box center [236, 225] width 224 height 26
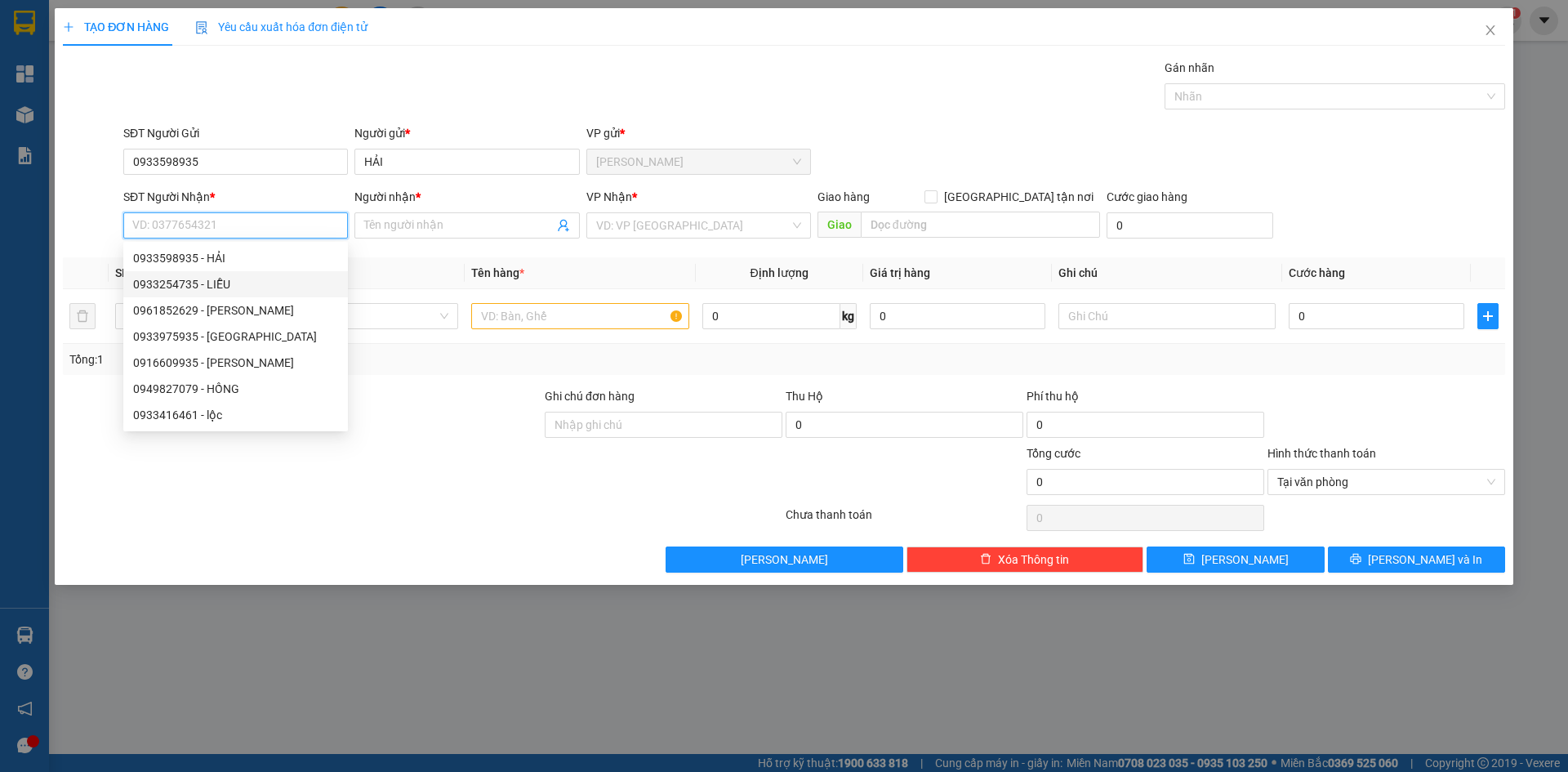
click at [185, 280] on div "0933254735 - LIỄU" at bounding box center [236, 284] width 205 height 18
type input "0933254735"
type input "LIỄU"
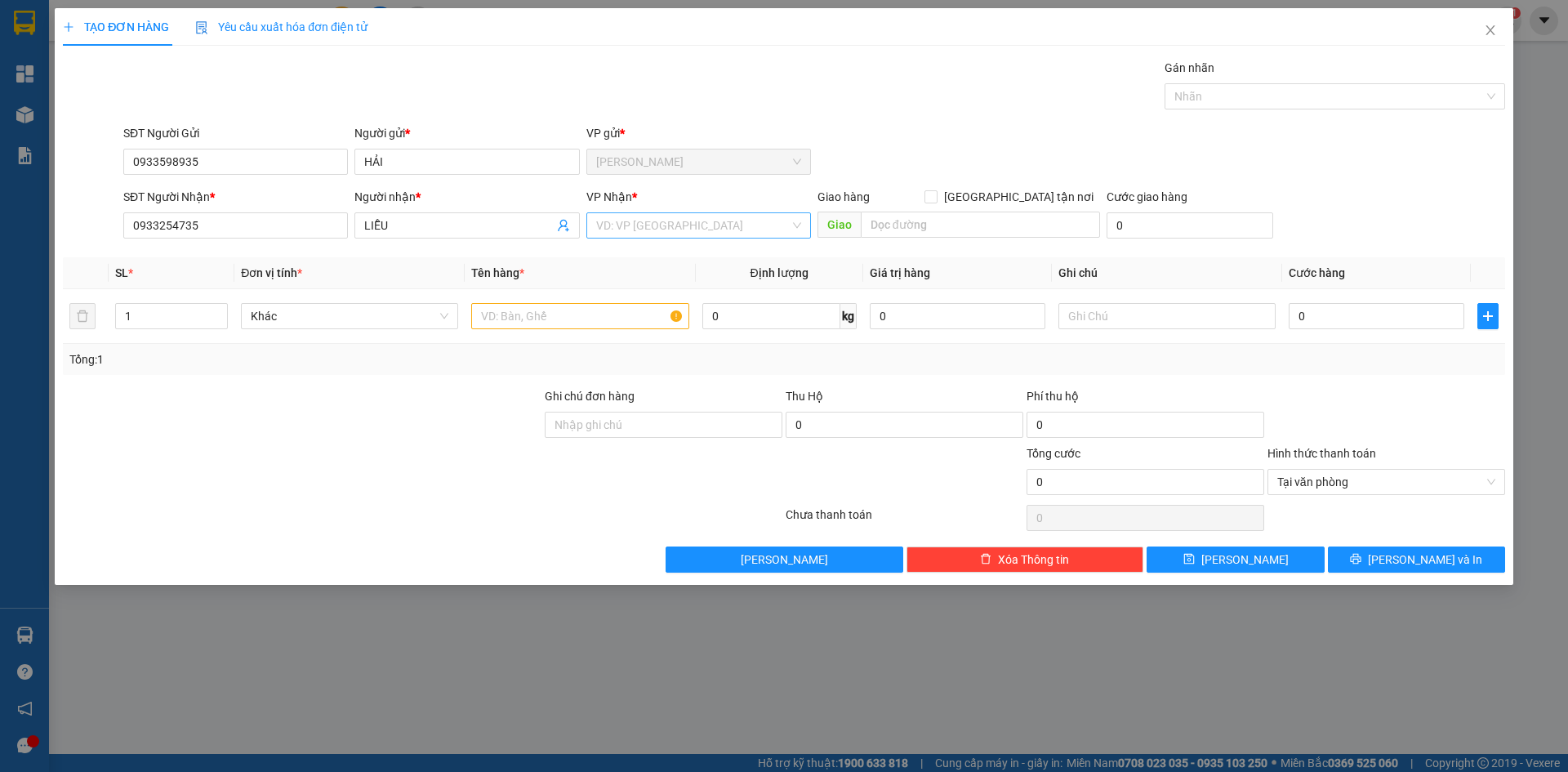
drag, startPoint x: 638, startPoint y: 222, endPoint x: 622, endPoint y: 235, distance: 20.6
click at [632, 225] on input "search" at bounding box center [693, 225] width 194 height 24
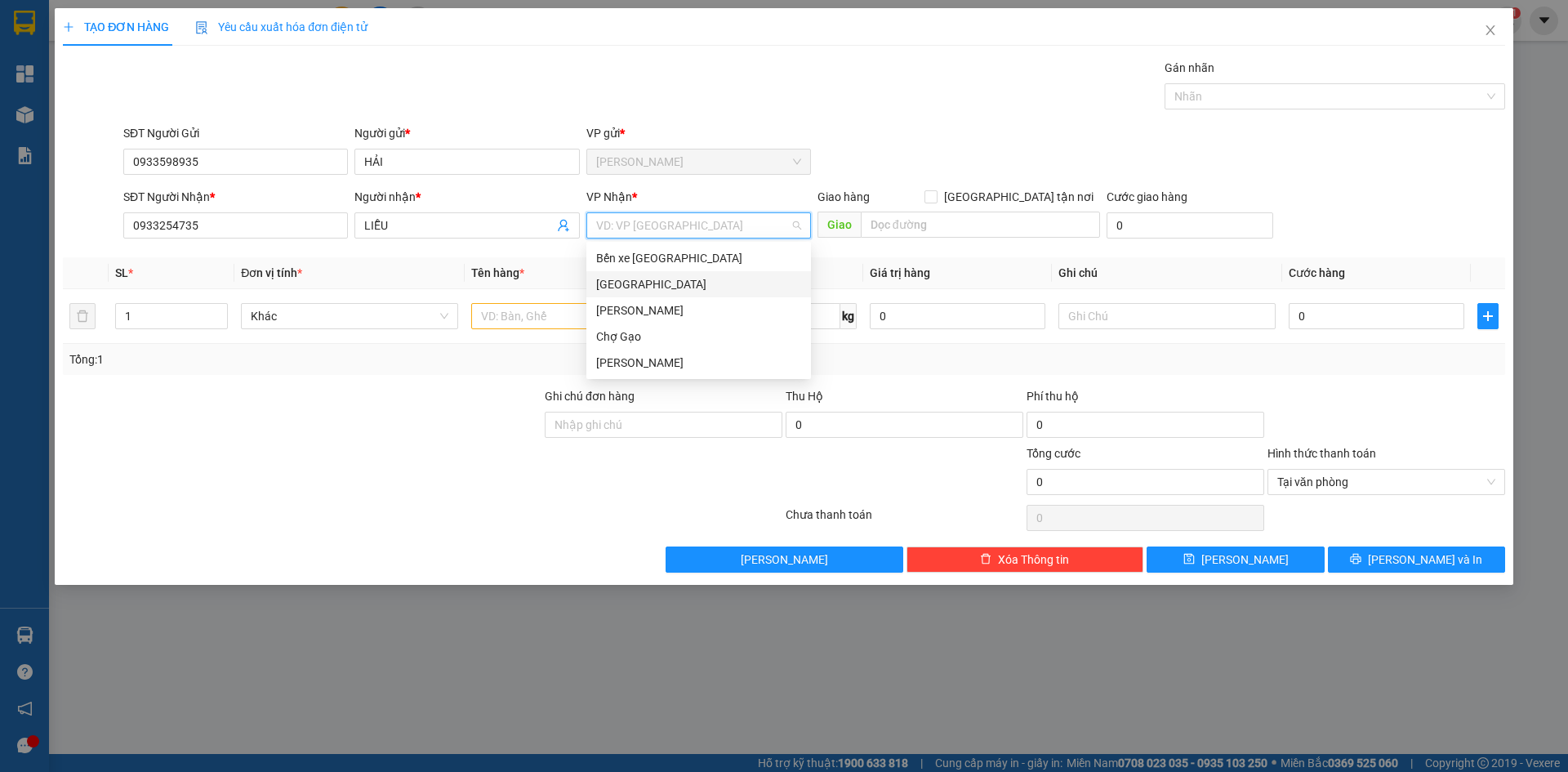
click at [599, 287] on div "[GEOGRAPHIC_DATA]" at bounding box center [699, 284] width 205 height 18
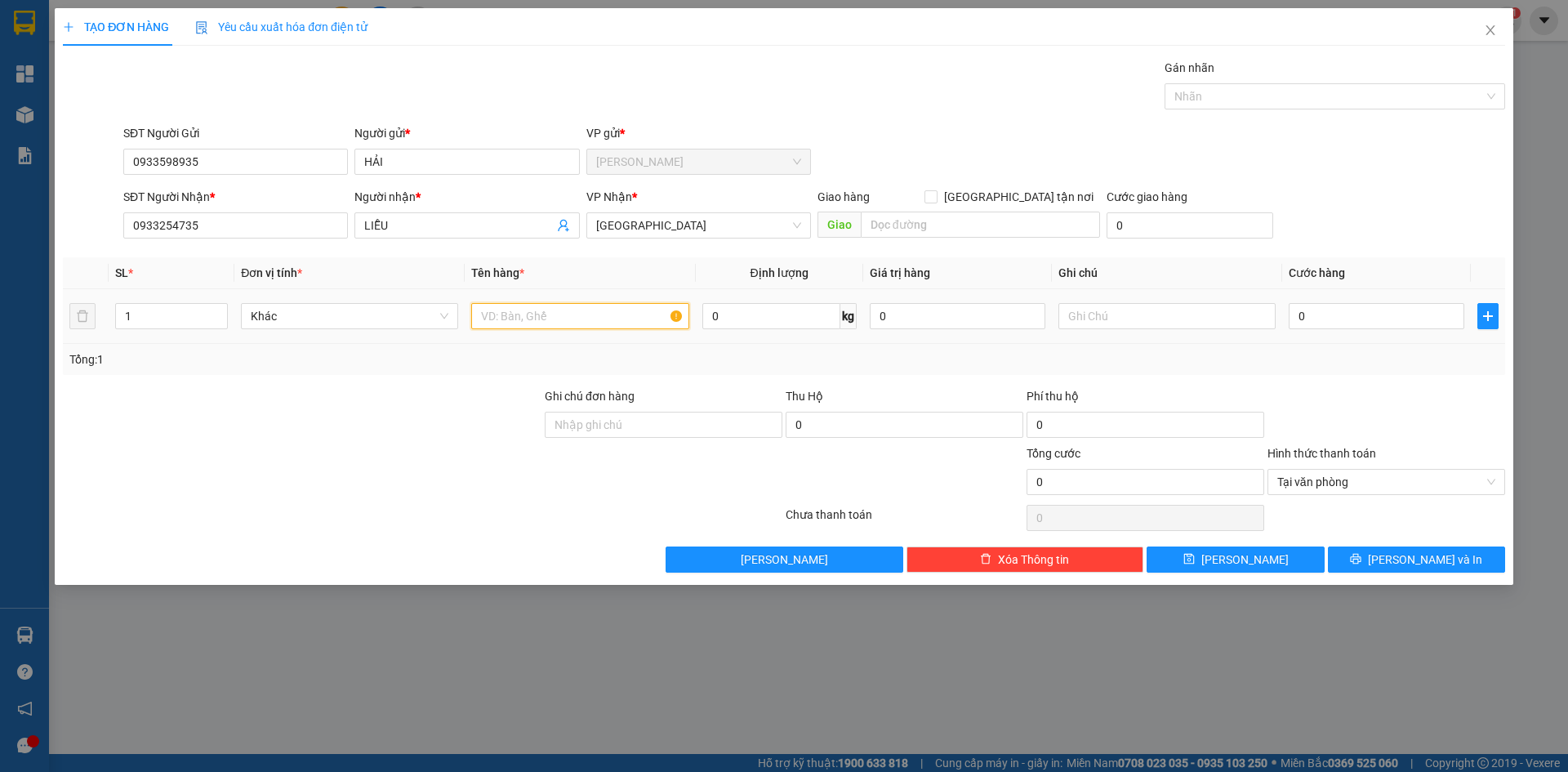
click at [561, 315] on input "text" at bounding box center [580, 316] width 217 height 26
type input "1 [PERSON_NAME]"
click at [1379, 310] on input "0" at bounding box center [1376, 316] width 175 height 26
type input "4"
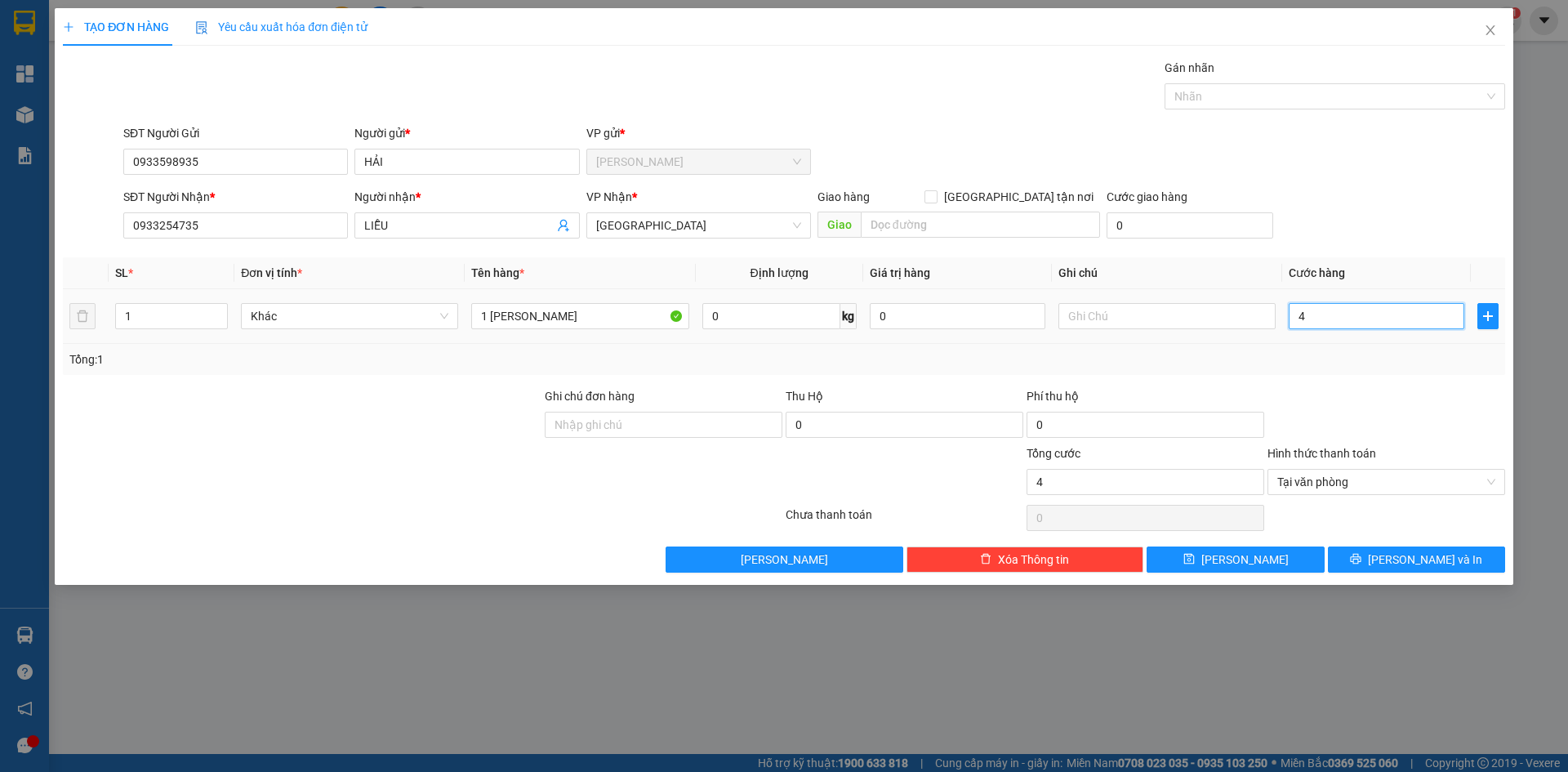
type input "40"
click at [1488, 475] on span "Tại văn phòng" at bounding box center [1387, 482] width 218 height 24
type input "40.000"
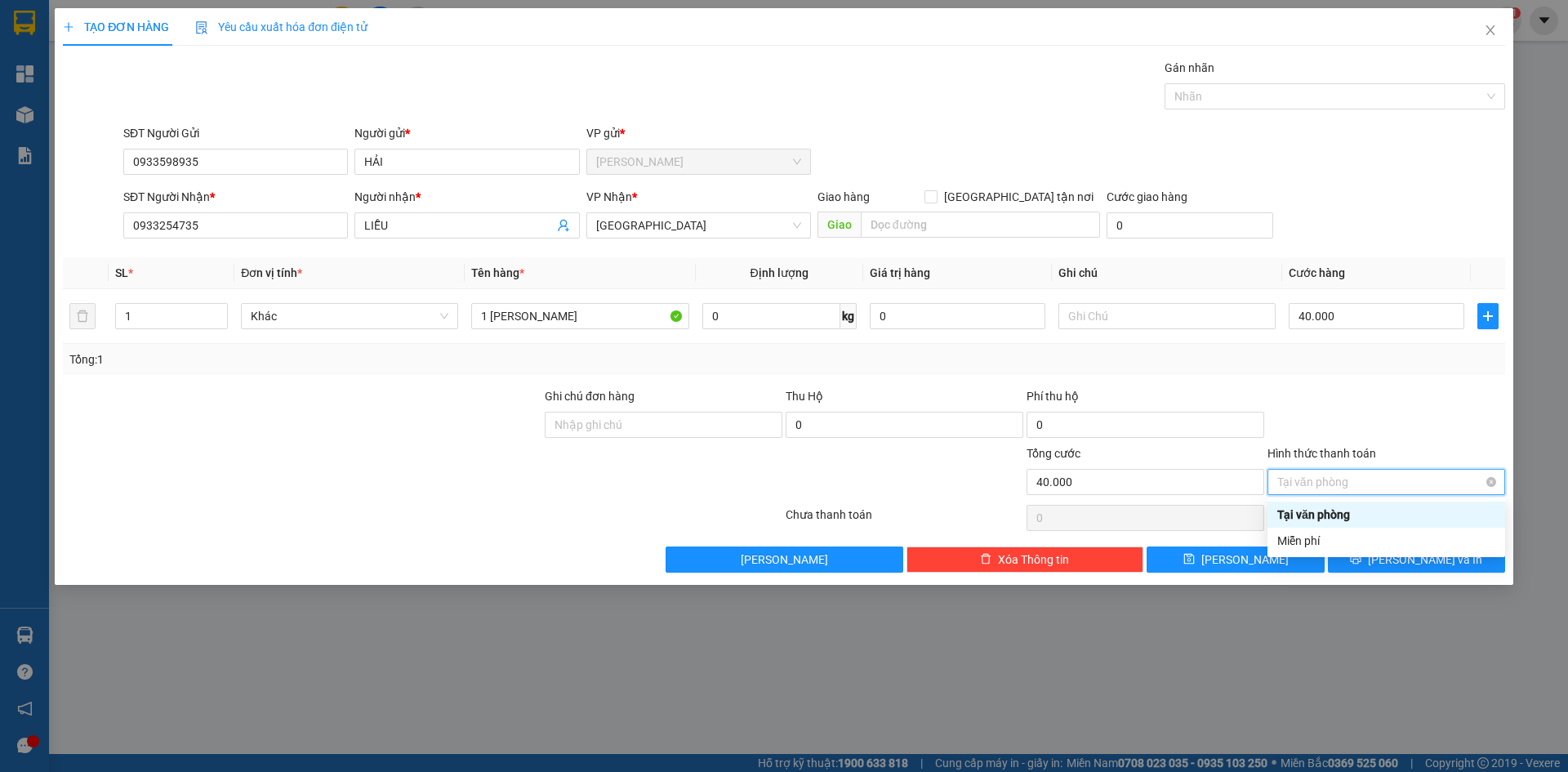
type input "40.000"
click at [1465, 423] on div at bounding box center [1386, 415] width 241 height 58
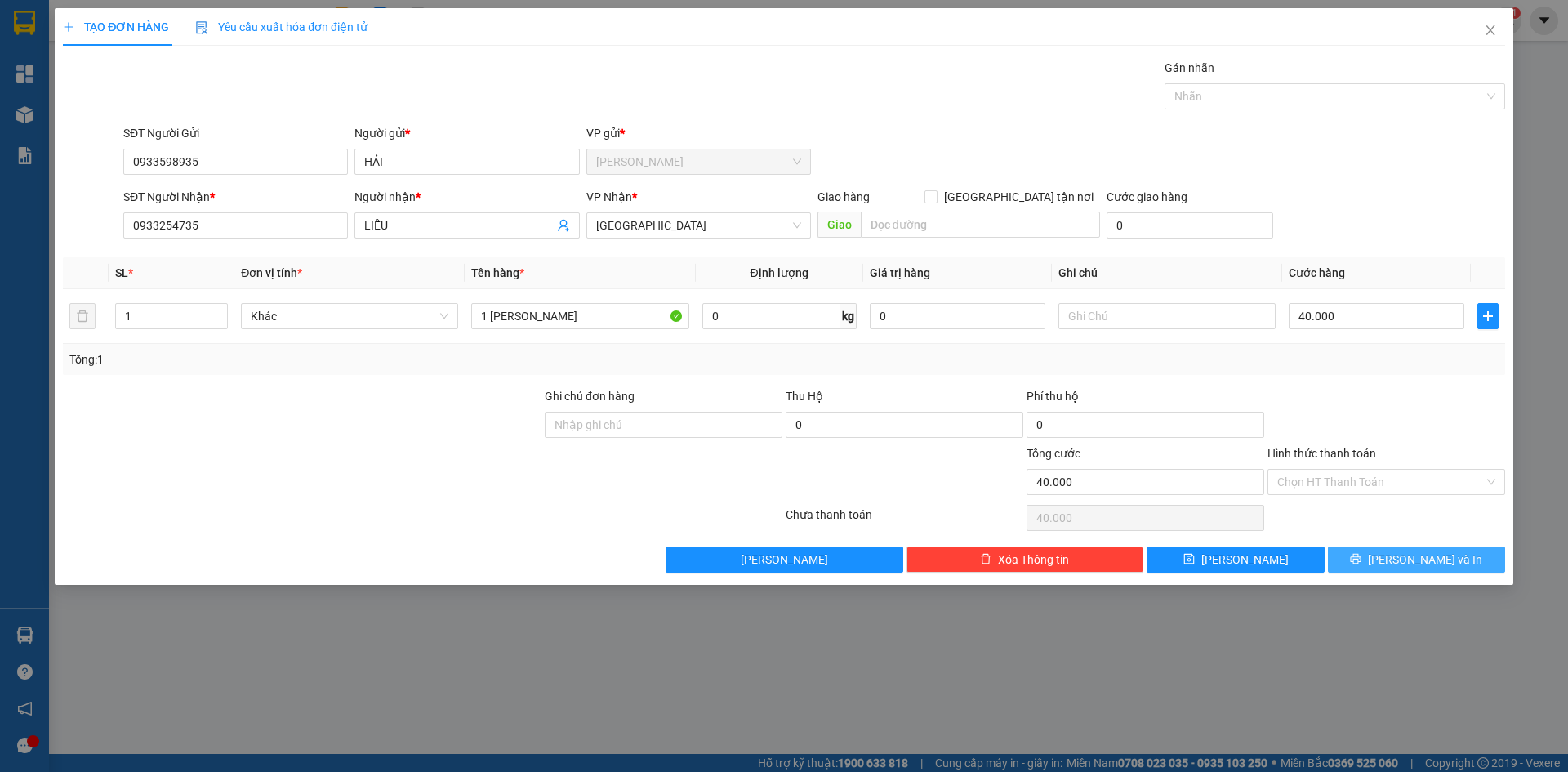
click at [1463, 557] on button "[PERSON_NAME] và In" at bounding box center [1417, 560] width 177 height 26
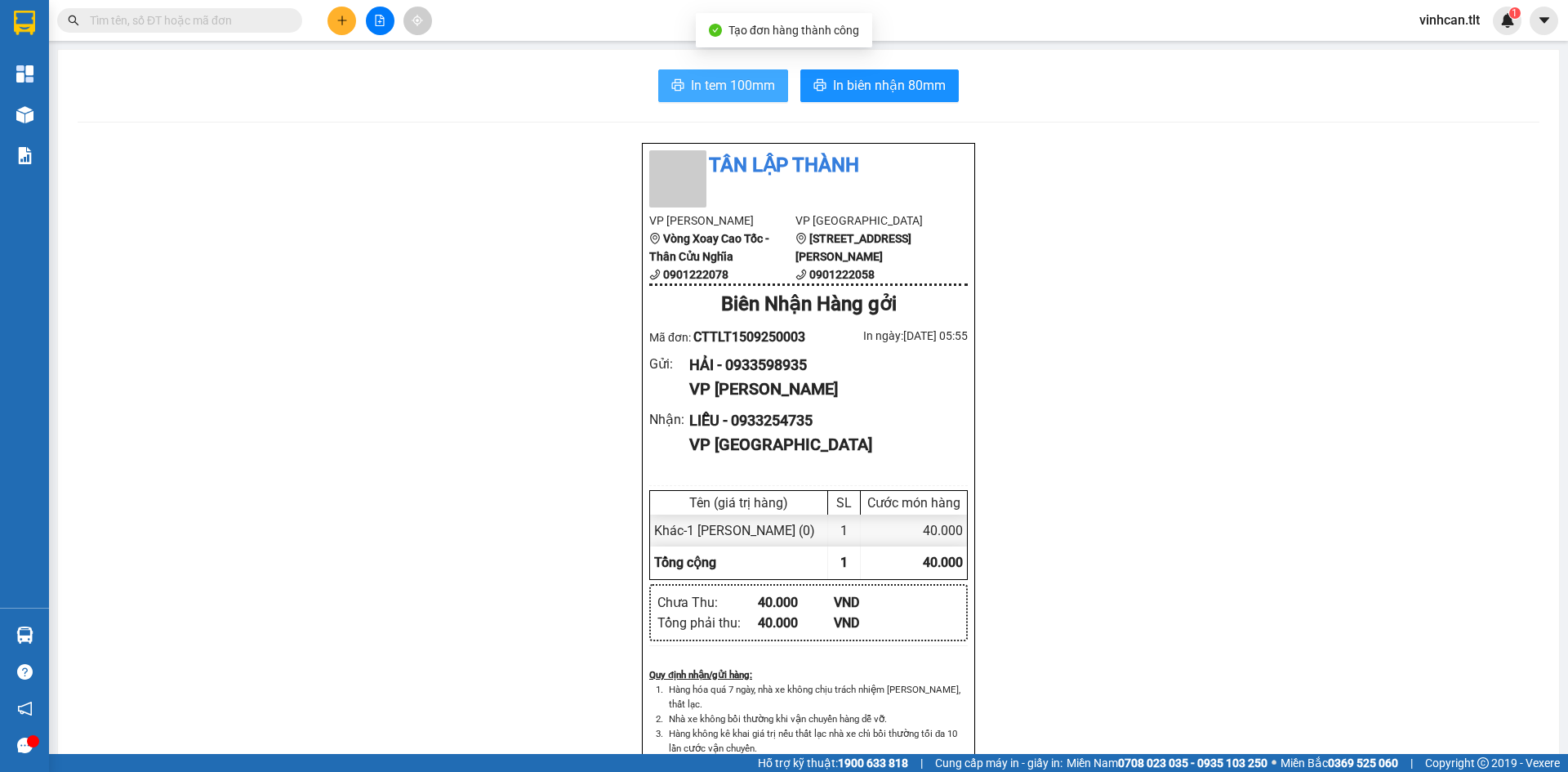
click at [691, 77] on span "In tem 100mm" at bounding box center [733, 85] width 84 height 20
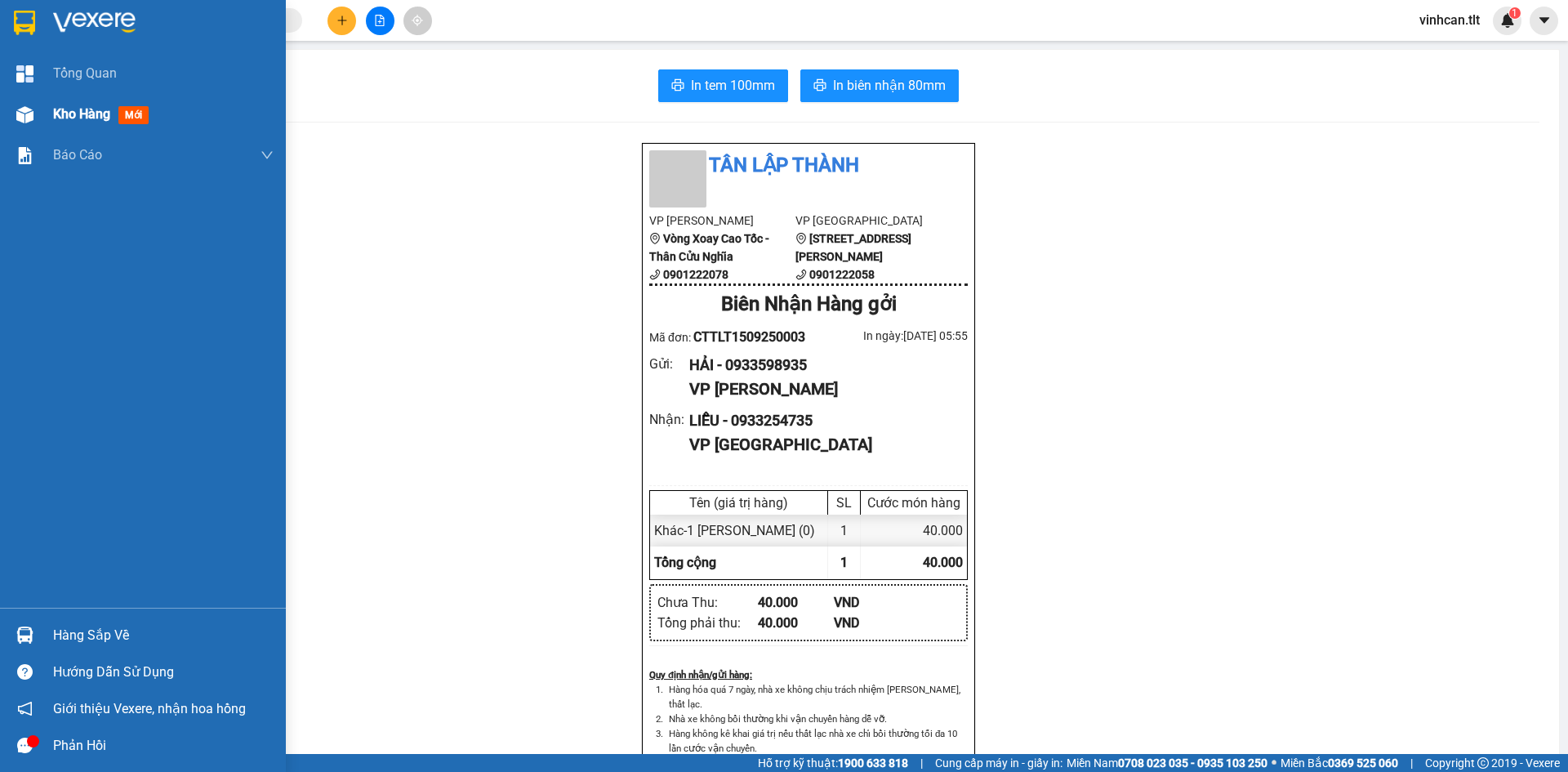
click at [38, 106] on div at bounding box center [24, 114] width 28 height 28
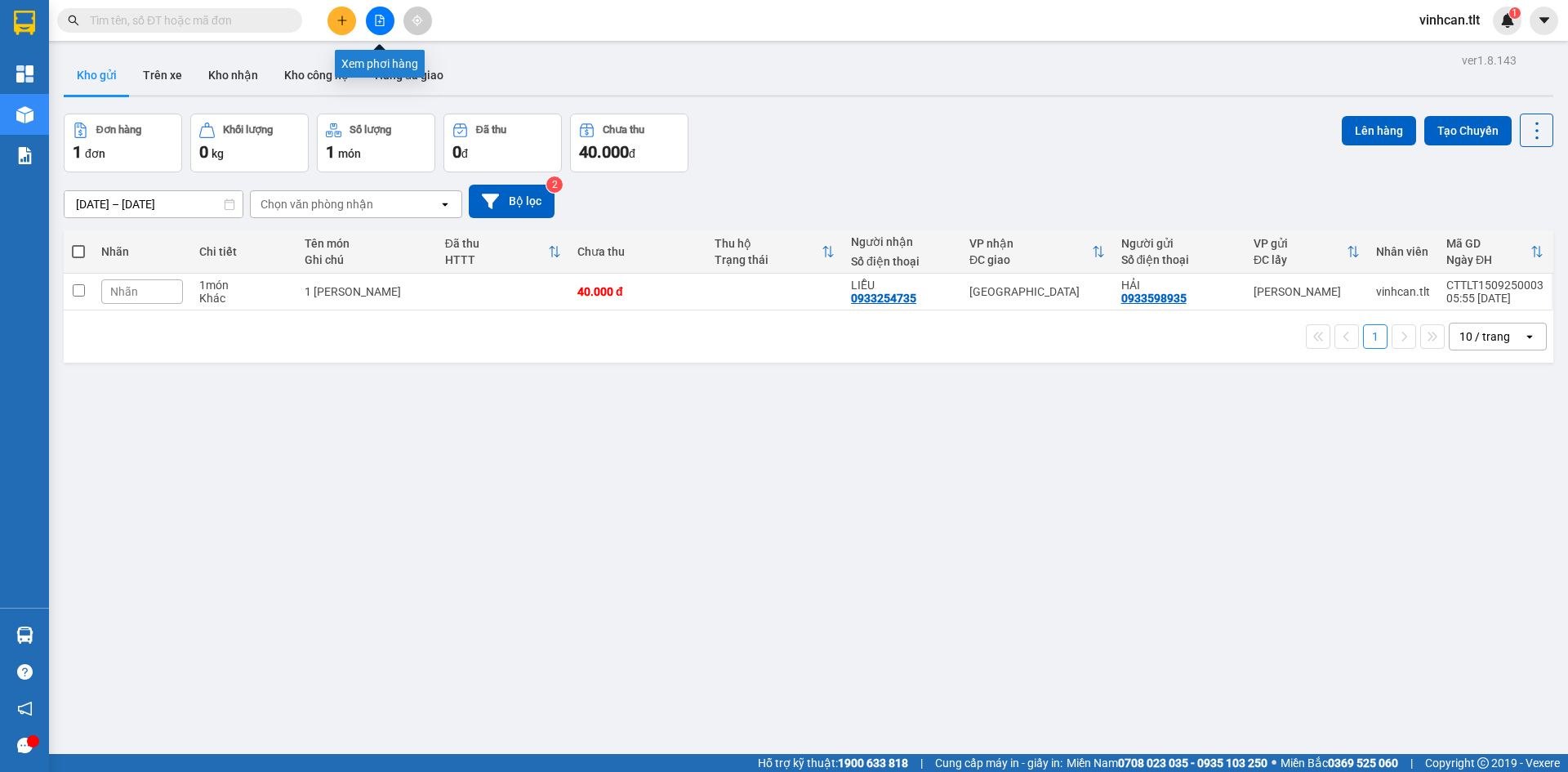
click at [381, 11] on button at bounding box center [379, 20] width 28 height 28
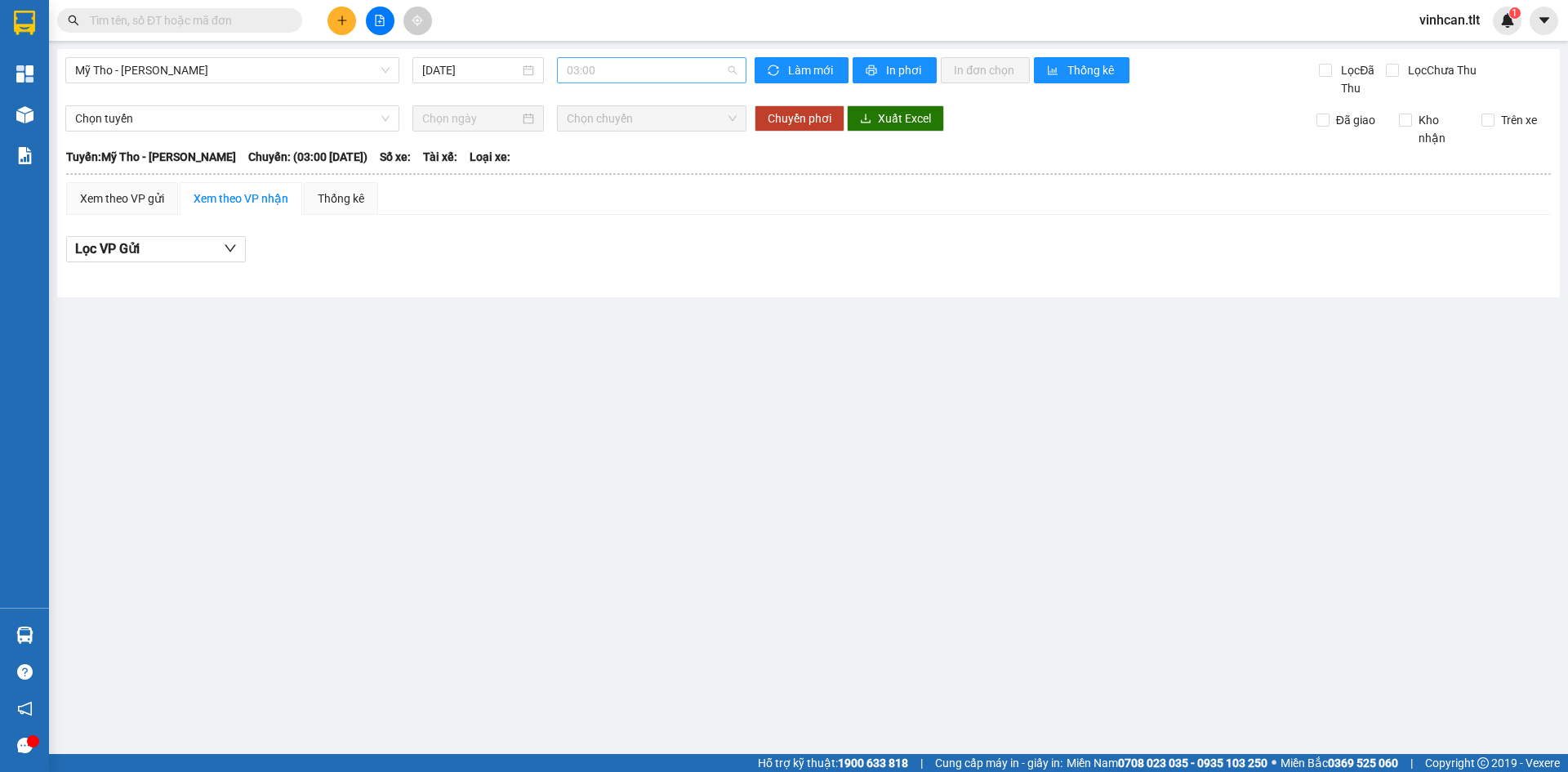
click at [595, 68] on span "03:00" at bounding box center [652, 69] width 170 height 24
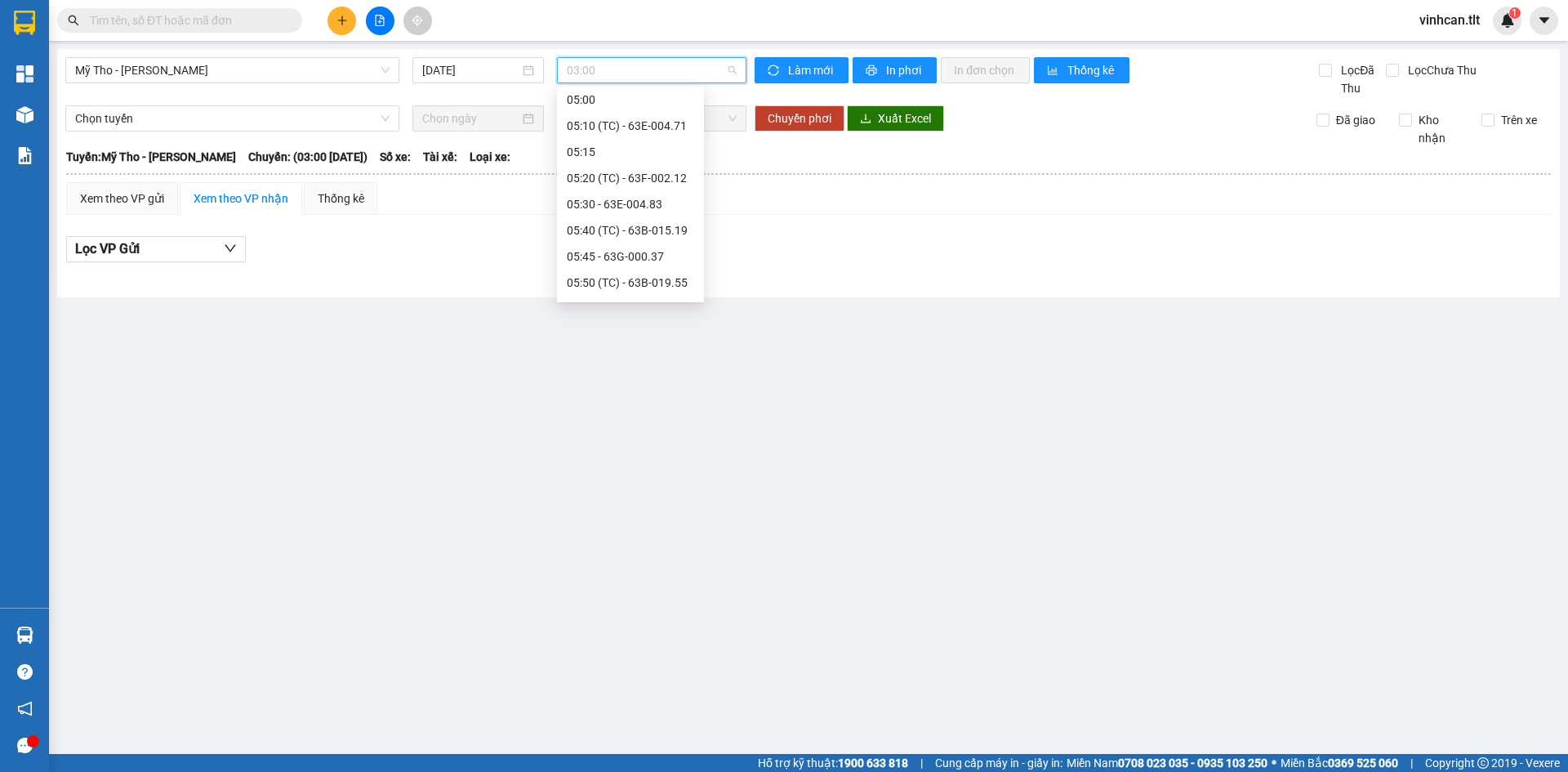
scroll to position [245, 0]
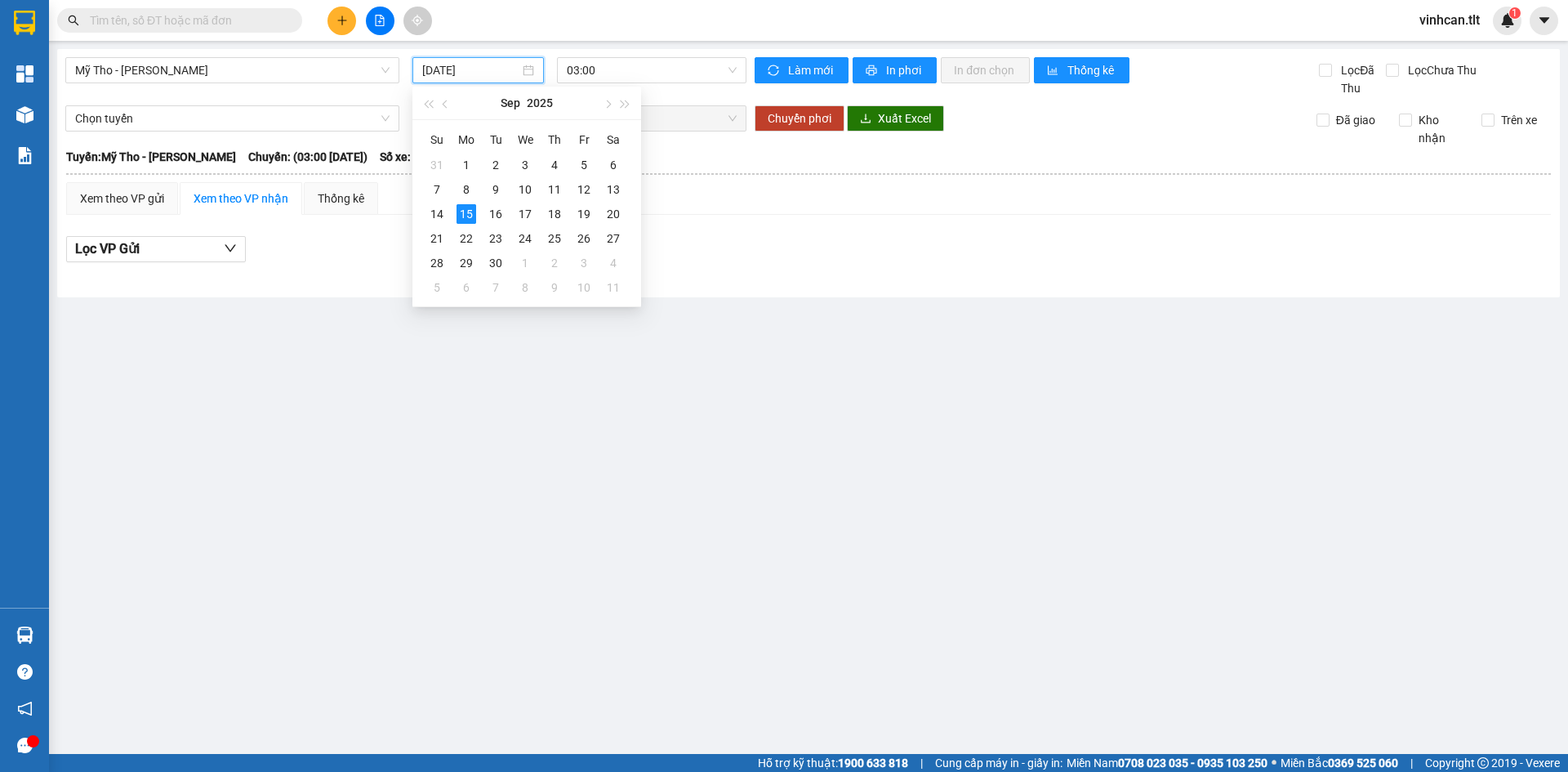
click at [474, 71] on input "[DATE]" at bounding box center [471, 70] width 97 height 18
type input "[DATE]"
click at [463, 215] on div "15" at bounding box center [466, 214] width 19 height 19
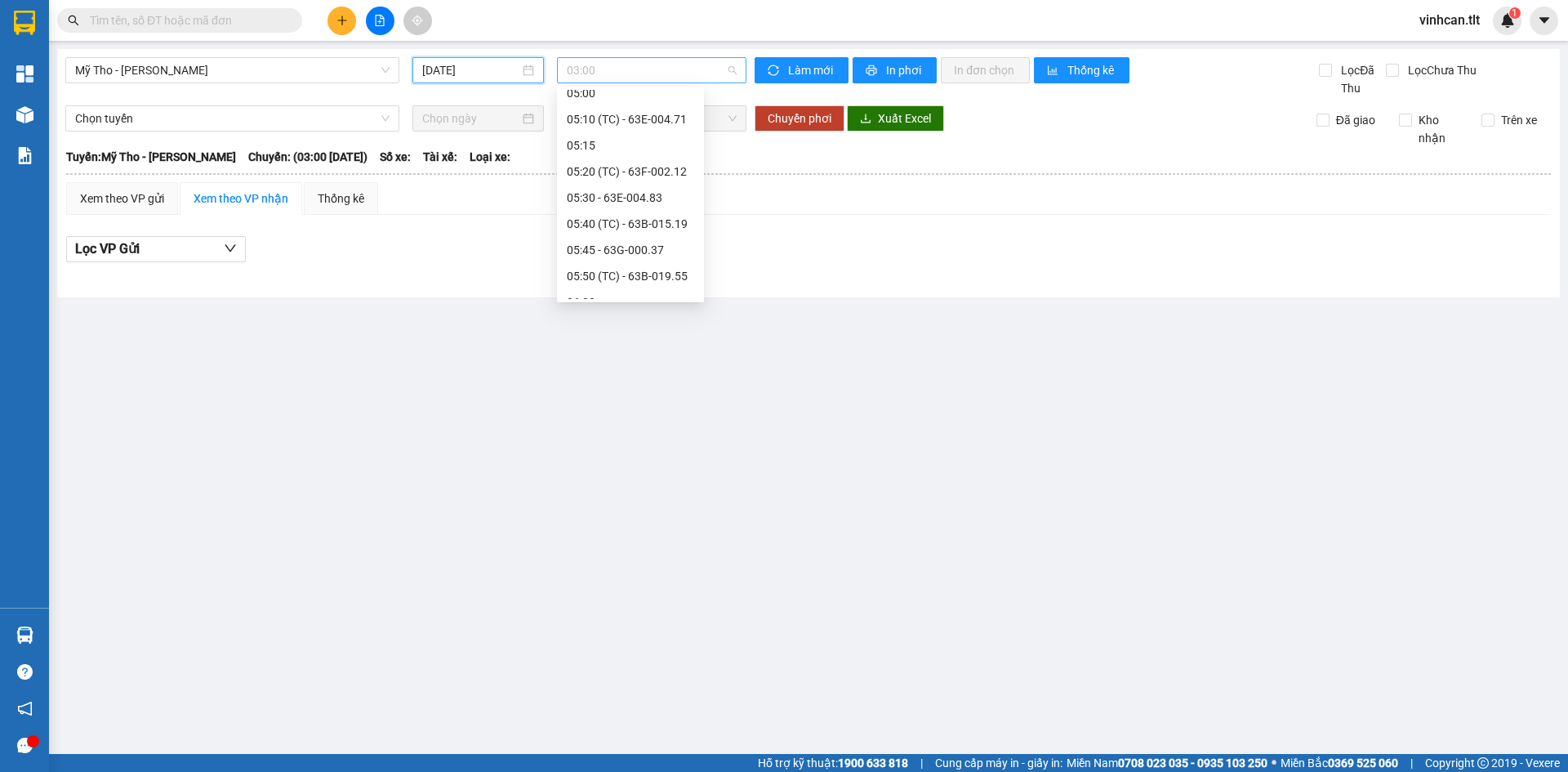
click at [567, 73] on div "03:00" at bounding box center [652, 70] width 189 height 26
click at [617, 253] on div "05:30 - 63E-004.83" at bounding box center [631, 253] width 128 height 18
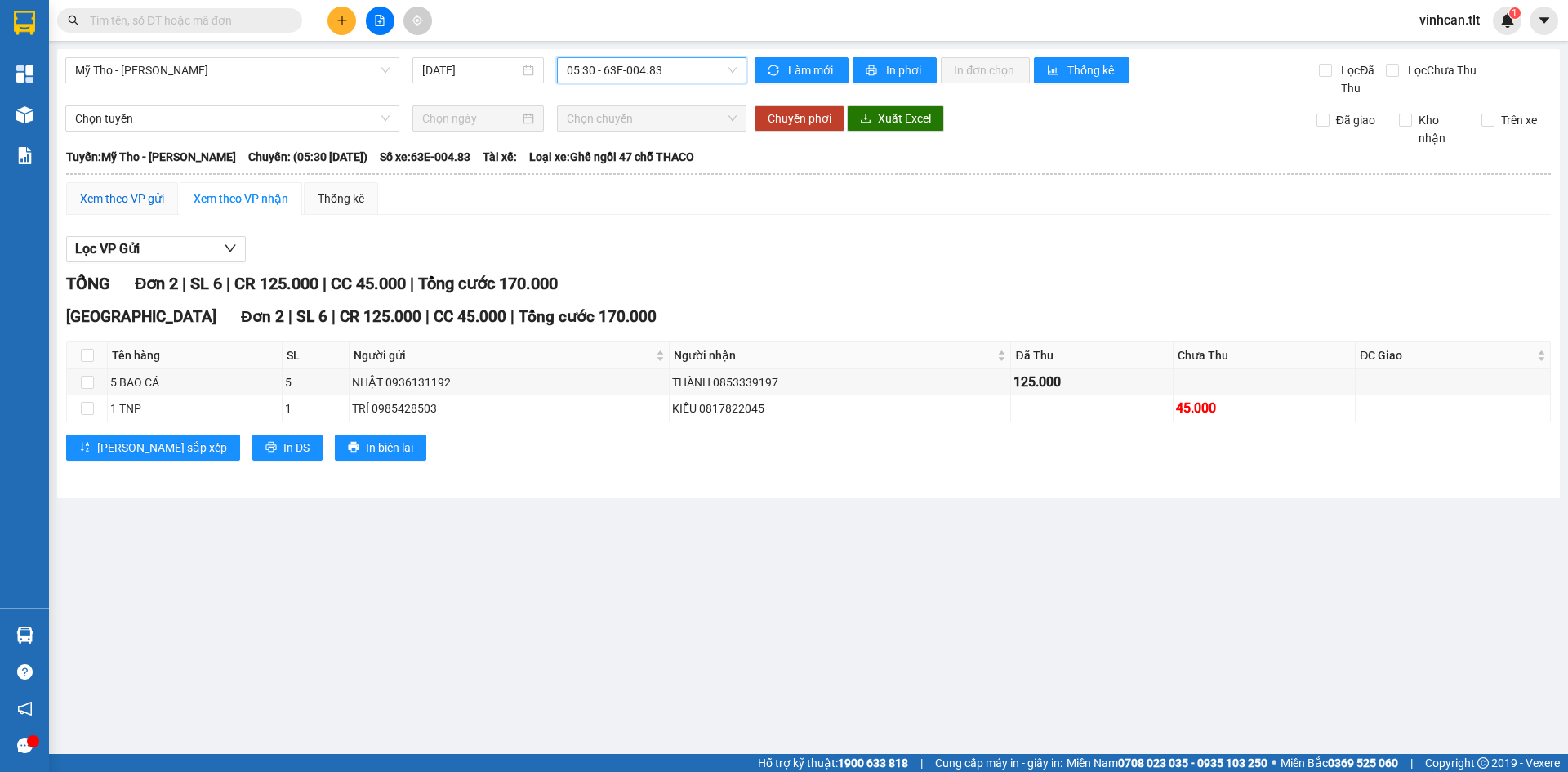
click at [142, 194] on div "Xem theo VP gửi" at bounding box center [122, 198] width 84 height 18
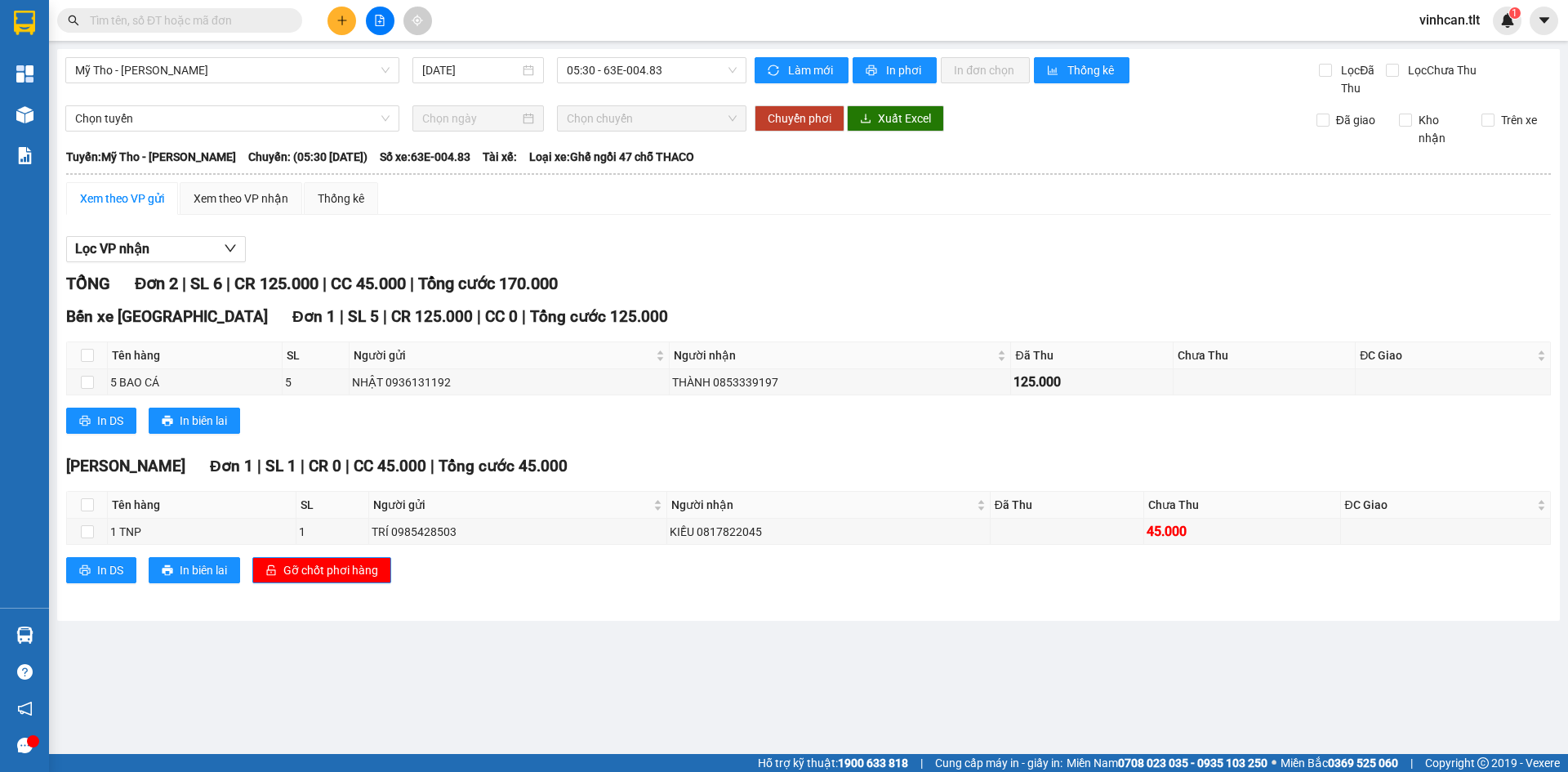
click at [589, 597] on div "TỔNG Đơn 2 | SL 6 | CR 125.000 | CC 45.000 | Tổng cước 170.000 Bến xe [GEOGRAPH…" at bounding box center [809, 437] width 1485 height 332
